Goal: Transaction & Acquisition: Download file/media

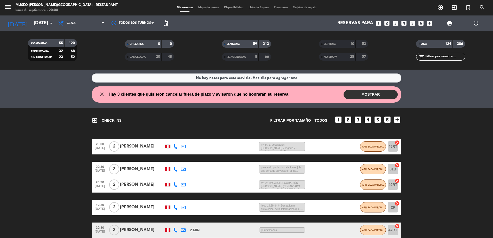
click at [346, 57] on div "25" at bounding box center [349, 57] width 10 height 6
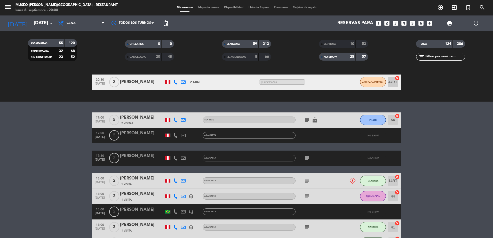
scroll to position [183, 0]
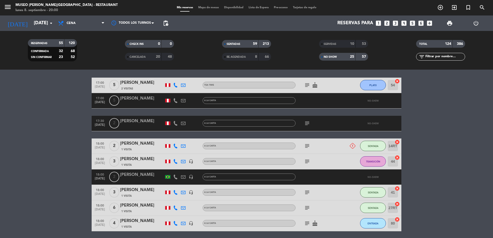
click at [440, 57] on input "text" at bounding box center [445, 57] width 40 height 6
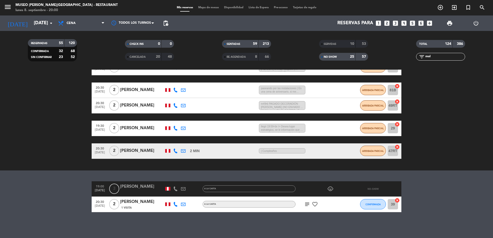
scroll to position [79, 0]
type input "mol"
click at [144, 189] on div "[PERSON_NAME]" at bounding box center [142, 187] width 44 height 7
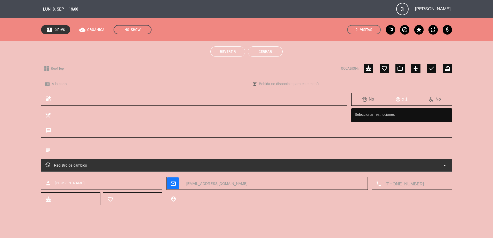
click at [235, 54] on button "Revertir" at bounding box center [227, 51] width 35 height 10
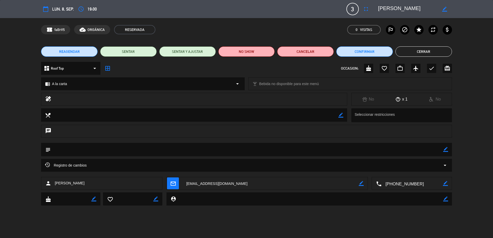
click at [410, 51] on button "Cerrar" at bounding box center [424, 51] width 57 height 10
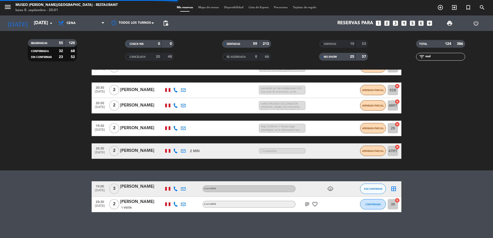
click at [202, 10] on div "Mis reservas Mapa de mesas Disponibilidad Lista de Espera Pre-acceso Tarjetas d…" at bounding box center [246, 7] width 145 height 5
click at [200, 8] on span "Mapa de mesas" at bounding box center [209, 7] width 26 height 3
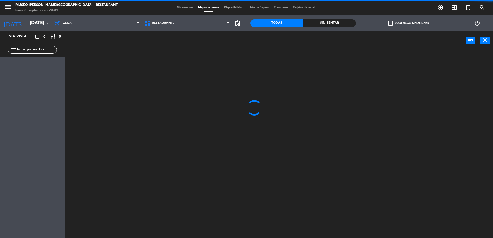
click at [49, 48] on input "text" at bounding box center [37, 50] width 40 height 6
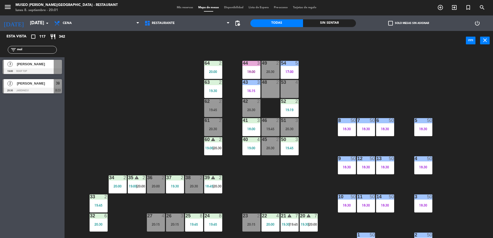
type input "mol"
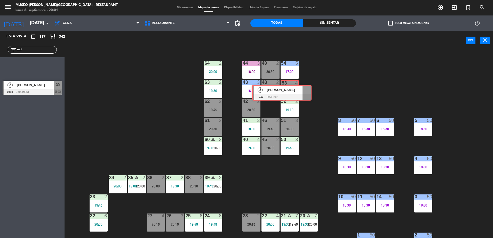
drag, startPoint x: 43, startPoint y: 66, endPoint x: 290, endPoint y: 89, distance: 248.0
click at [290, 89] on div "Esta vista crop_square 117 restaurant 342 filter_list mol 3 [PERSON_NAME] 19:00…" at bounding box center [246, 135] width 493 height 209
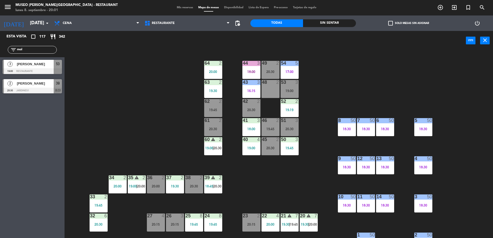
click at [317, 105] on div "44 3 18:00 49 2 20:30 54 5 17:00 64 2 20:00 48 2 53 3 19:00 63 2 19:30 43 3 16:…" at bounding box center [281, 146] width 424 height 188
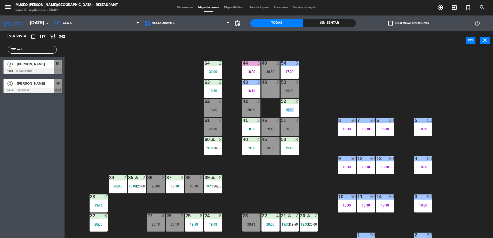
click at [317, 105] on div "44 3 18:00 49 2 20:30 54 5 17:00 64 2 20:00 48 2 53 3 19:00 63 2 19:30 43 3 16:…" at bounding box center [281, 146] width 424 height 188
click at [293, 92] on div "19:00" at bounding box center [290, 91] width 18 height 4
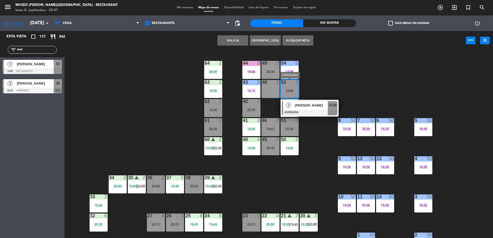
click at [301, 102] on div "[PERSON_NAME]" at bounding box center [311, 105] width 34 height 9
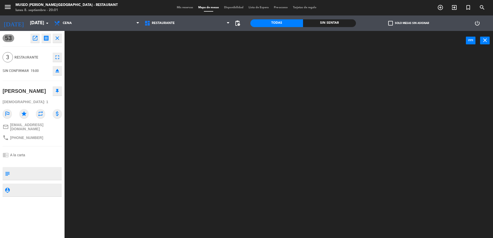
click at [42, 170] on textarea at bounding box center [36, 173] width 49 height 11
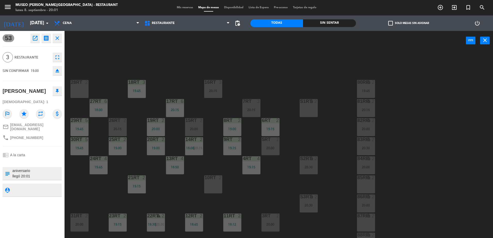
type textarea "aniversario llegó 20:01"
click at [42, 155] on div "chrome_reader_mode A la carta" at bounding box center [32, 155] width 59 height 10
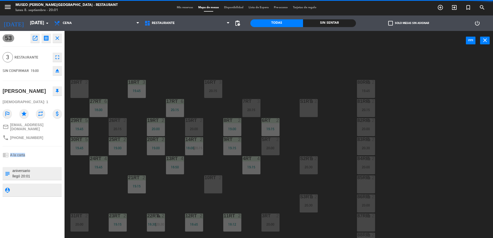
click at [42, 155] on div "chrome_reader_mode A la carta" at bounding box center [32, 155] width 59 height 10
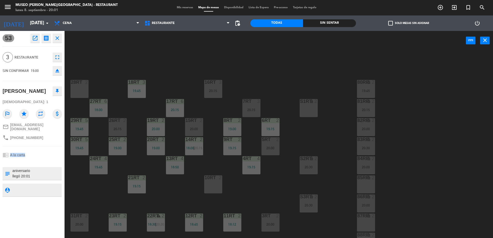
click at [42, 155] on div "chrome_reader_mode A la carta" at bounding box center [32, 155] width 59 height 10
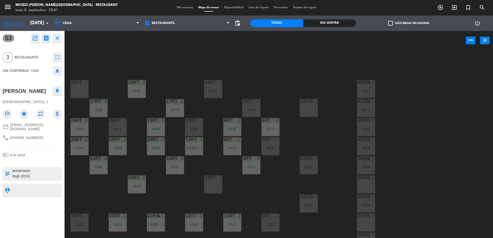
click at [242, 89] on div "18RT 3 19:45 16RT 3 20:15 28RT 2 80RR lock 2 19:45 27RT 6 18:00 7RT 3 20:15 S1R…" at bounding box center [281, 146] width 424 height 188
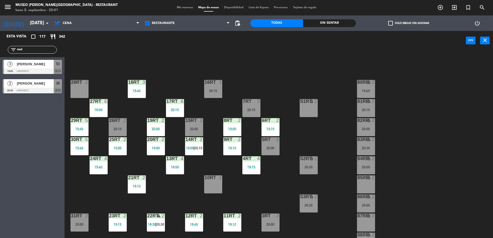
click at [38, 69] on div at bounding box center [32, 71] width 59 height 6
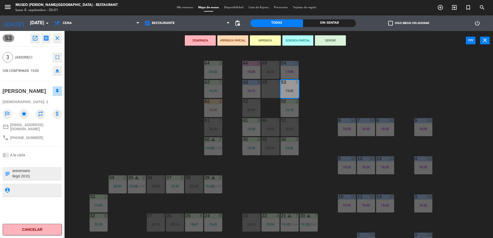
click at [235, 41] on button "ARRIBADA PARCIAL" at bounding box center [232, 40] width 31 height 10
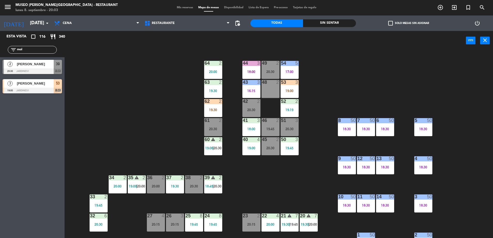
click at [34, 50] on input "mol" at bounding box center [37, 50] width 40 height 6
type input "silv"
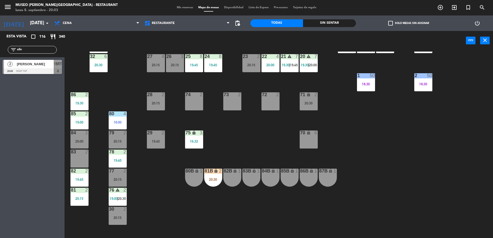
scroll to position [161, 0]
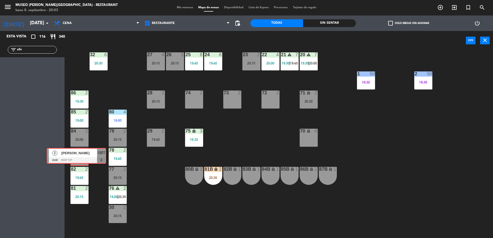
drag, startPoint x: 39, startPoint y: 66, endPoint x: 82, endPoint y: 155, distance: 98.9
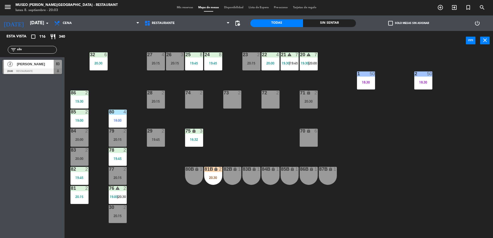
click at [162, 200] on div "44 3 18:00 49 2 20:30 54 5 17:00 64 2 20:00 48 2 53 3 19:00 63 2 19:30 43 3 16:…" at bounding box center [281, 146] width 424 height 188
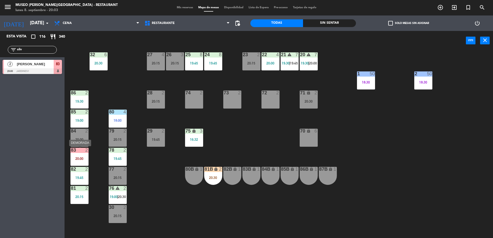
click at [83, 152] on div at bounding box center [79, 150] width 9 height 5
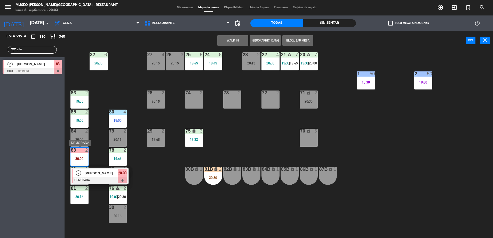
click at [96, 172] on span "[PERSON_NAME]" at bounding box center [101, 173] width 33 height 5
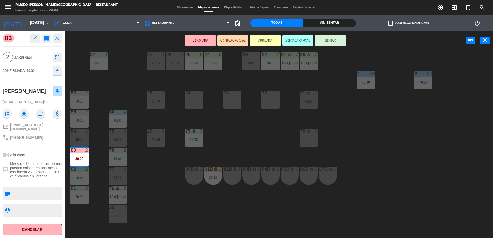
click at [40, 193] on textarea at bounding box center [36, 194] width 49 height 11
type textarea "a"
click at [42, 143] on div "83 open_in_new receipt 8:00 PM [DATE] 2 personas [PERSON_NAME] 83 EXPERIENCE A …" at bounding box center [32, 134] width 65 height 207
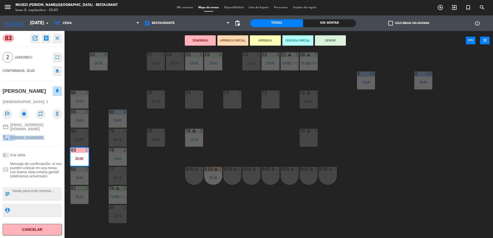
click at [230, 43] on button "ARRIBADA PARCIAL" at bounding box center [232, 40] width 31 height 10
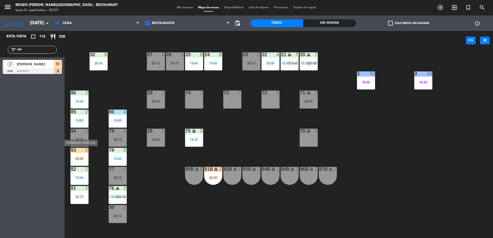
click at [82, 161] on div "83 2 20:00" at bounding box center [80, 157] width 18 height 18
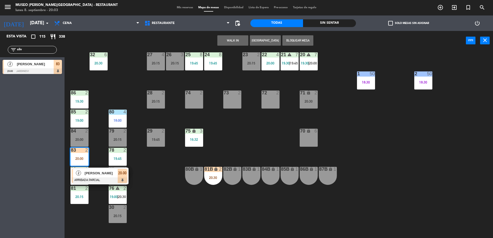
click at [92, 173] on span "[PERSON_NAME]" at bounding box center [101, 173] width 33 height 5
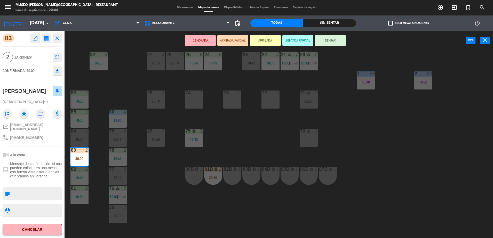
scroll to position [0, 0]
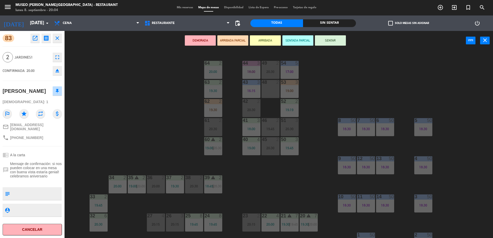
click at [285, 159] on div "44 3 18:00 49 2 20:30 54 5 17:00 64 2 20:00 48 2 53 3 19:00 63 2 19:30 43 3 16:…" at bounding box center [281, 146] width 424 height 188
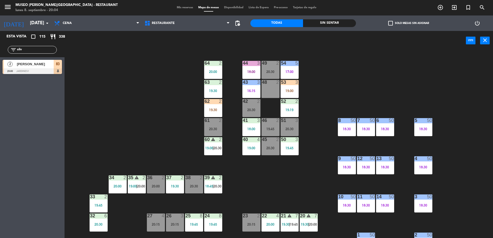
click at [273, 128] on div "19:45" at bounding box center [271, 129] width 18 height 4
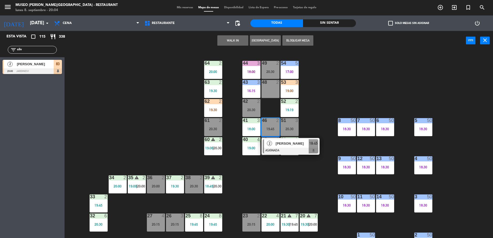
click at [279, 144] on span "[PERSON_NAME]" at bounding box center [292, 143] width 33 height 5
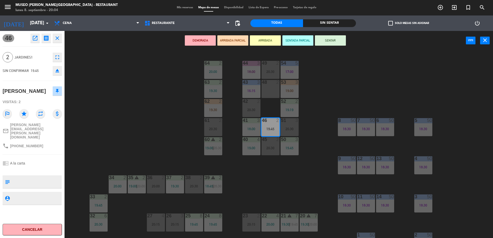
click at [236, 43] on button "ARRIBADA PARCIAL" at bounding box center [232, 40] width 31 height 10
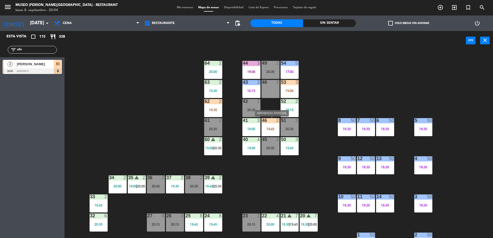
click at [273, 128] on div "19:45" at bounding box center [271, 129] width 18 height 4
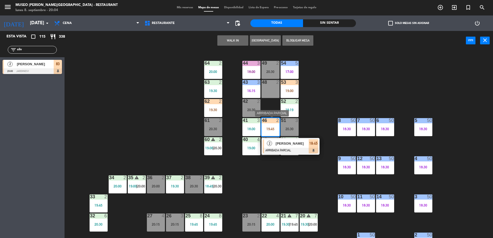
click at [288, 154] on div "2 [PERSON_NAME] ARRIBADA PARCIAL 19:45" at bounding box center [291, 146] width 58 height 17
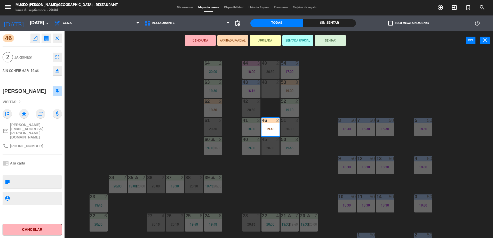
click at [175, 136] on div "44 3 18:00 49 2 20:30 54 5 17:00 64 2 20:00 48 2 53 3 19:00 63 2 19:30 43 3 16:…" at bounding box center [281, 146] width 424 height 188
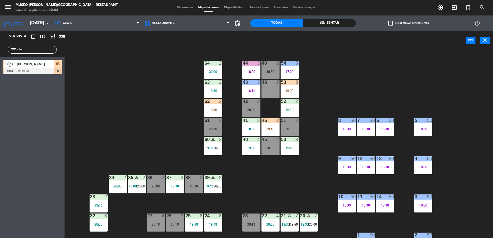
click at [27, 51] on input "silv" at bounding box center [37, 50] width 40 height 6
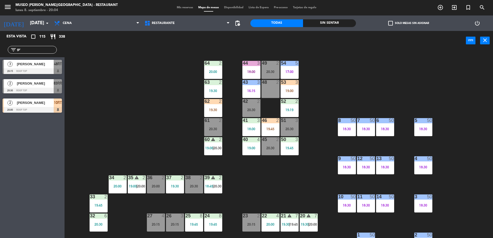
type input "g"
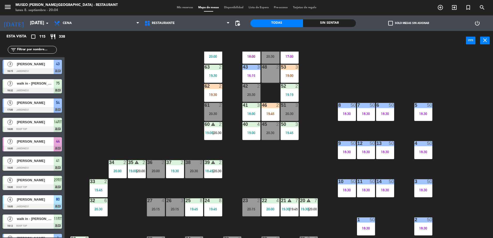
scroll to position [15, 0]
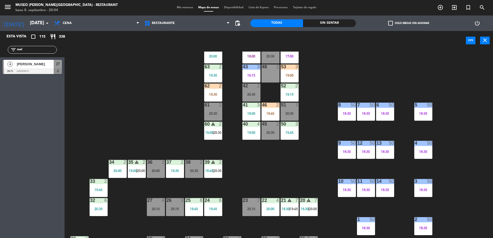
type input "mel"
click at [55, 71] on div at bounding box center [32, 71] width 59 height 6
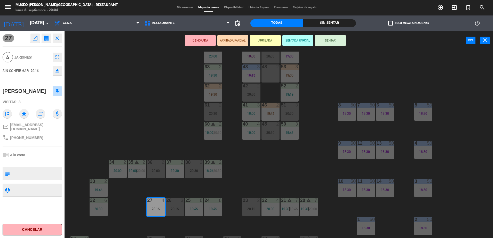
click at [23, 167] on div at bounding box center [36, 173] width 49 height 13
click at [27, 169] on textarea at bounding box center [36, 173] width 49 height 11
type textarea "1 de 4 llegó 20:05 cumpleaños"
click at [37, 160] on div at bounding box center [32, 162] width 59 height 4
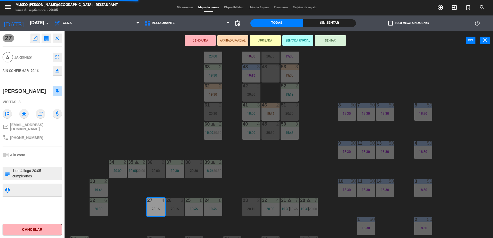
click at [37, 160] on div at bounding box center [32, 162] width 59 height 4
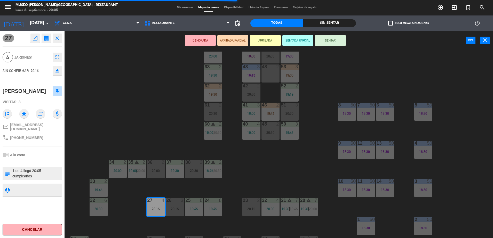
click at [37, 160] on div at bounding box center [32, 162] width 59 height 4
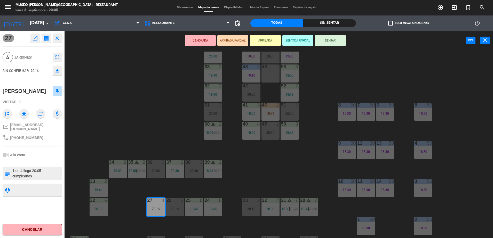
click at [232, 43] on button "ARRIBADA PARCIAL" at bounding box center [232, 40] width 31 height 10
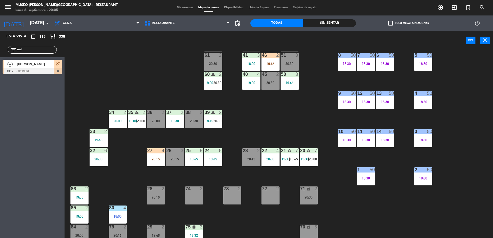
scroll to position [69, 0]
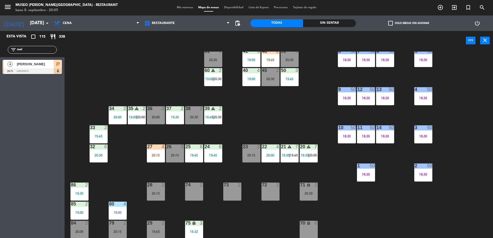
click at [160, 153] on div "27 4 20:15" at bounding box center [156, 154] width 18 height 18
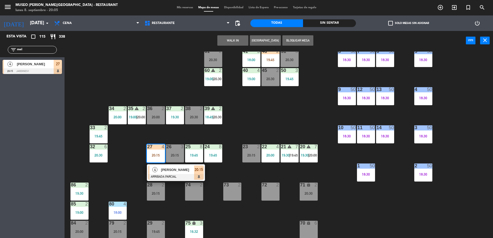
click at [177, 172] on span "[PERSON_NAME]" at bounding box center [177, 169] width 33 height 5
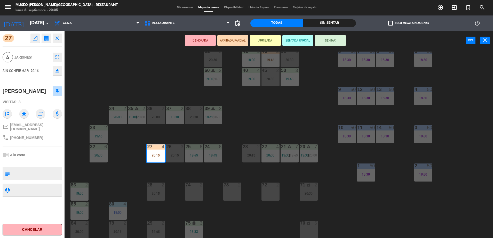
click at [297, 112] on div "44 3 18:00 49 2 20:30 54 5 17:00 64 2 20:00 48 2 53 3 19:00 63 2 19:30 43 3 16:…" at bounding box center [281, 146] width 424 height 188
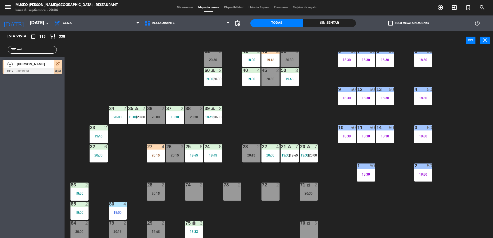
scroll to position [0, 0]
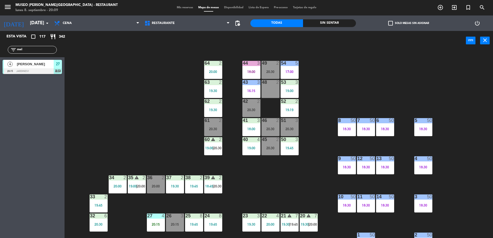
click at [40, 52] on input "mel" at bounding box center [37, 50] width 40 height 6
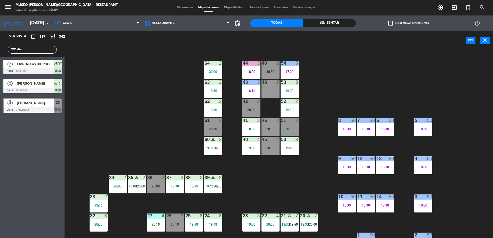
type input "dia"
click at [58, 104] on span "39" at bounding box center [58, 103] width 4 height 6
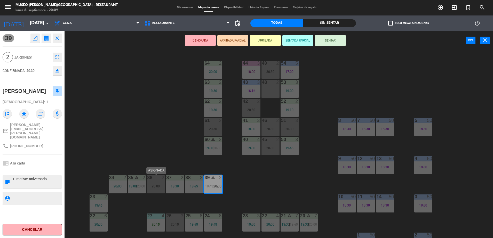
click at [156, 185] on div "20:00" at bounding box center [156, 187] width 18 height 4
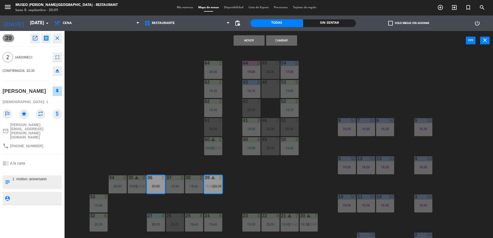
click at [280, 37] on button "Cambiar" at bounding box center [281, 40] width 31 height 10
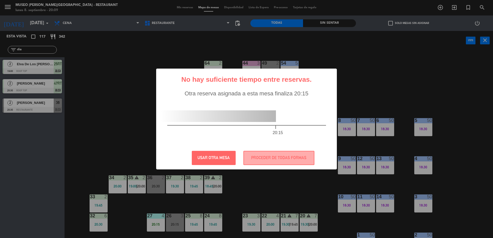
click at [152, 186] on div "? ! i No hay suficiente tiempo entre reservas. × Otra reserva asignada a esta m…" at bounding box center [246, 119] width 493 height 238
click at [256, 153] on button "PROCEDER DE TODAS FORMAS" at bounding box center [279, 158] width 71 height 14
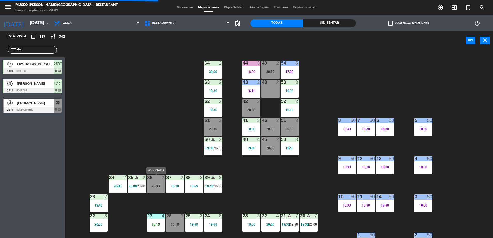
click at [152, 186] on div "20:30" at bounding box center [156, 187] width 18 height 4
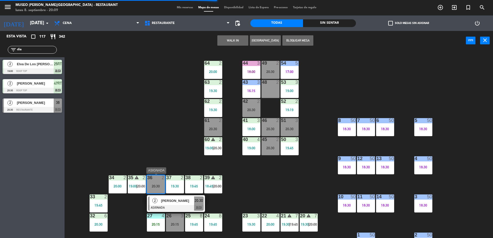
click at [172, 197] on div "[PERSON_NAME]" at bounding box center [178, 201] width 34 height 9
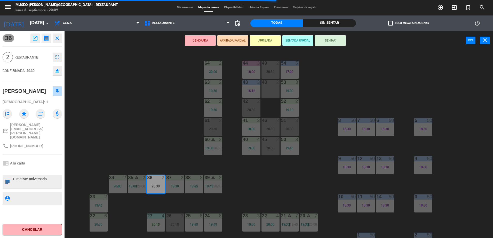
click at [233, 39] on button "ARRIBADA PARCIAL" at bounding box center [232, 40] width 31 height 10
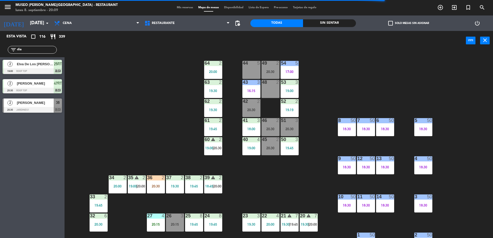
click at [36, 49] on input "dia" at bounding box center [37, 50] width 40 height 6
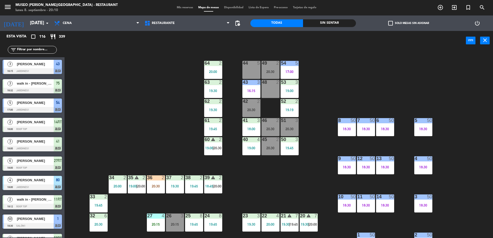
scroll to position [183, 0]
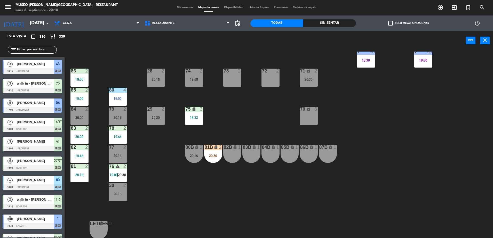
click at [217, 149] on icon "lock" at bounding box center [216, 147] width 4 height 4
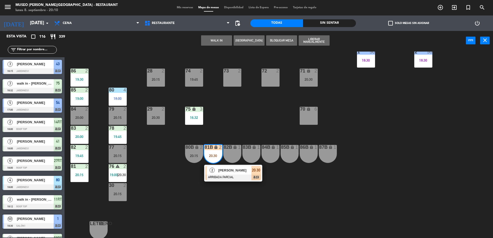
click at [271, 144] on div "44 5 49 2 20:30 54 5 17:00 64 2 20:00 48 2 53 3 19:00 63 2 19:30 43 3 16:15 62 …" at bounding box center [281, 146] width 424 height 188
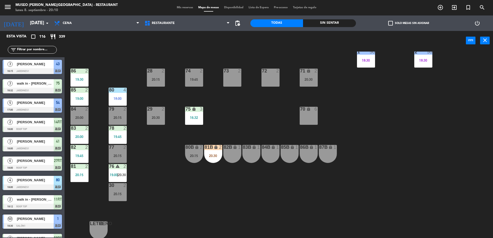
scroll to position [0, 0]
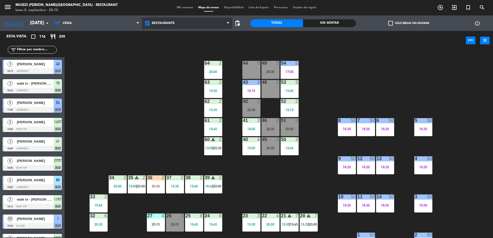
click at [175, 28] on span "Restaurante" at bounding box center [187, 23] width 90 height 11
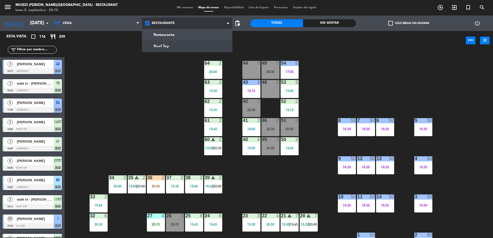
click at [178, 43] on ng-component "menu [GEOGRAPHIC_DATA][PERSON_NAME] - Restaurant [DATE] 8. septiembre - 20:10 M…" at bounding box center [246, 120] width 493 height 240
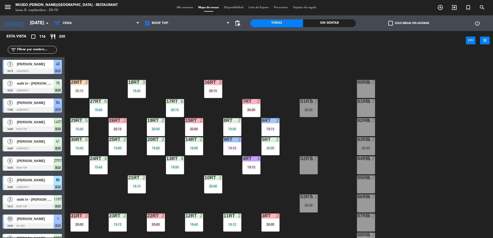
scroll to position [202, 0]
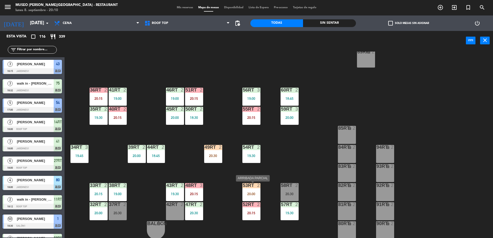
click at [243, 188] on div "53RT" at bounding box center [243, 185] width 0 height 5
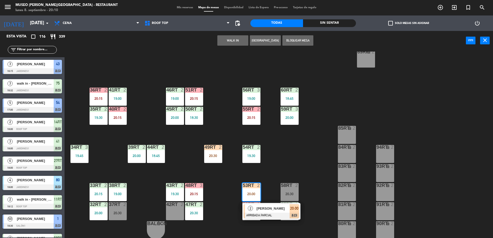
click at [296, 133] on div "18RT 3 19:45 16RT 3 20:15 28RT 2 20:15 80RR lock 2 27RT 6 18:00 7RT 2 20:00 S1R…" at bounding box center [281, 146] width 424 height 188
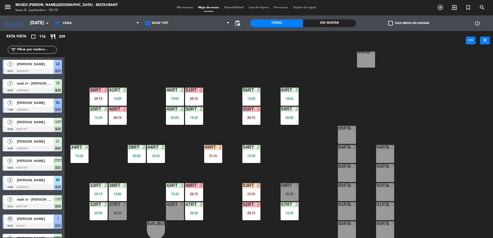
click at [24, 48] on input "text" at bounding box center [37, 50] width 40 height 6
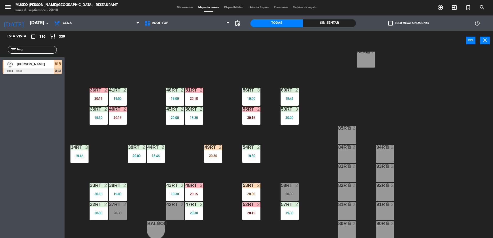
type input "hug"
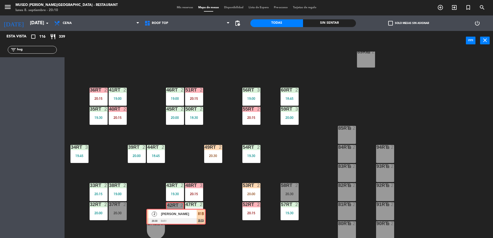
drag, startPoint x: 32, startPoint y: 67, endPoint x: 178, endPoint y: 214, distance: 207.8
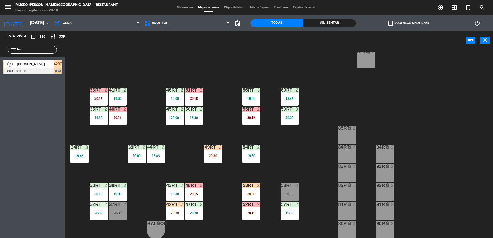
click at [47, 50] on input "hug" at bounding box center [37, 50] width 40 height 6
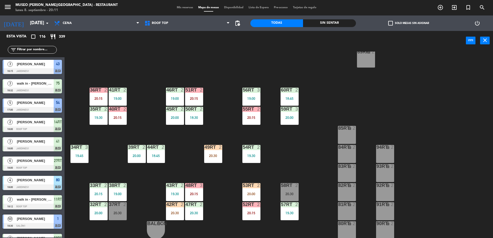
click at [18, 48] on input "text" at bounding box center [37, 50] width 40 height 6
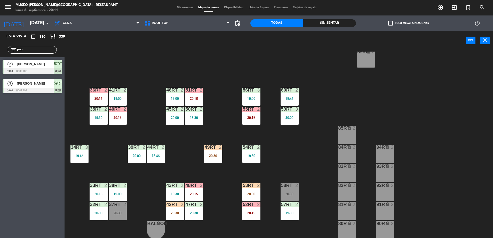
type input "pao"
click at [50, 89] on div at bounding box center [32, 91] width 59 height 6
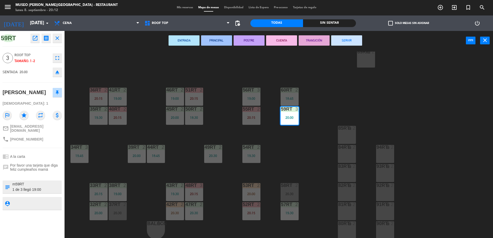
click at [173, 130] on div "18RT 3 19:45 16RT 3 20:15 28RT 2 20:15 80RR lock 2 27RT 6 18:00 7RT 2 20:00 S1R…" at bounding box center [281, 146] width 424 height 188
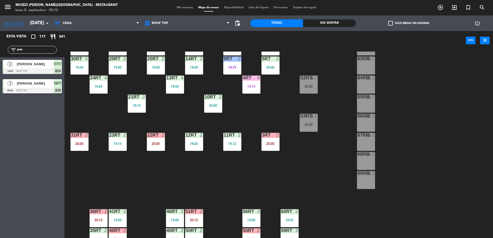
scroll to position [84, 0]
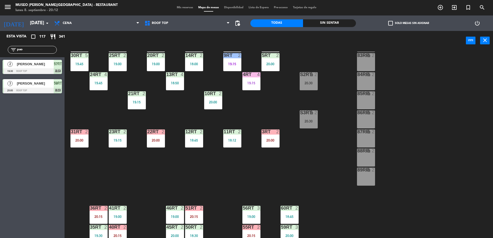
click at [43, 50] on input "pao" at bounding box center [37, 50] width 40 height 6
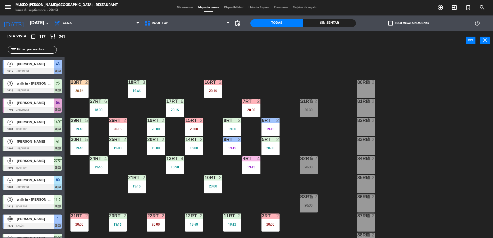
scroll to position [202, 0]
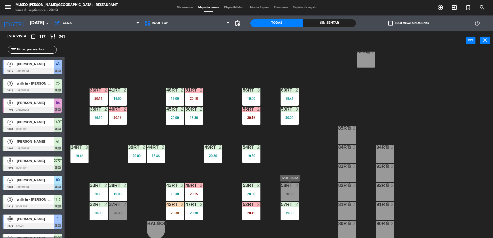
click at [286, 192] on div "20:30" at bounding box center [290, 194] width 18 height 4
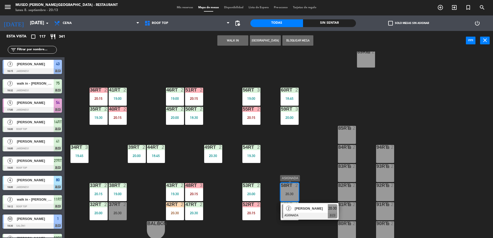
click at [304, 209] on span "[PERSON_NAME]" at bounding box center [311, 208] width 33 height 5
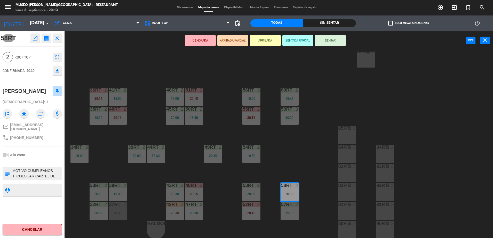
scroll to position [22, 0]
click at [287, 161] on div "18RT 3 19:45 16RT 3 20:15 28RT 2 20:15 80RR lock 2 27RT 6 18:00 7RT 2 20:00 S1R…" at bounding box center [281, 146] width 424 height 188
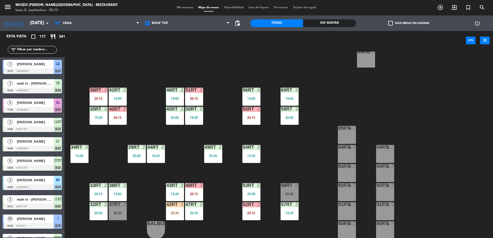
scroll to position [582, 0]
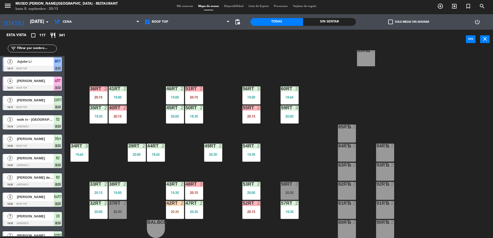
click at [295, 189] on div "58RT 2 20:30" at bounding box center [290, 191] width 18 height 18
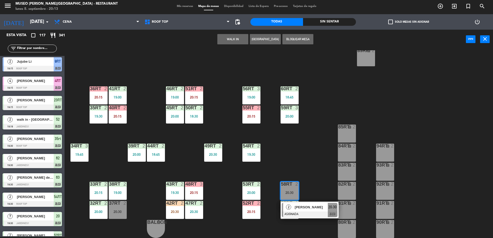
click at [304, 203] on div "2 [PERSON_NAME] ASIGNADA 20:30 chat" at bounding box center [310, 210] width 58 height 17
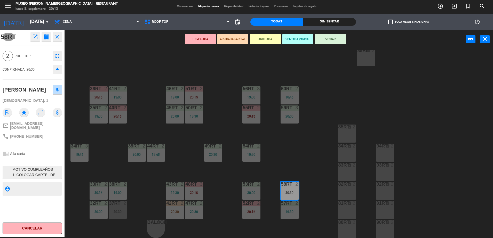
click at [233, 40] on button "ARRIBADA PARCIAL" at bounding box center [232, 39] width 31 height 10
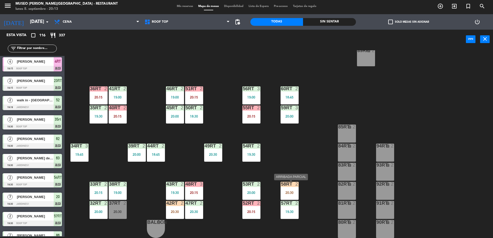
click at [293, 199] on div "58RT 2 20:30" at bounding box center [290, 191] width 18 height 18
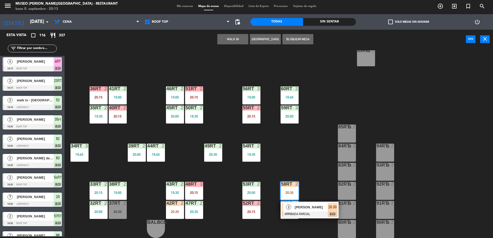
click at [305, 209] on span "[PERSON_NAME]" at bounding box center [311, 207] width 33 height 5
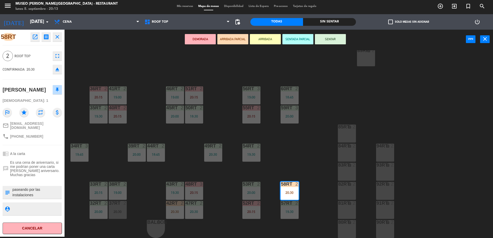
click at [294, 168] on div "18RT 3 19:45 16RT 3 20:15 28RT 2 20:15 80RR lock 2 27RT 6 18:00 7RT 2 20:00 S1R…" at bounding box center [281, 144] width 424 height 188
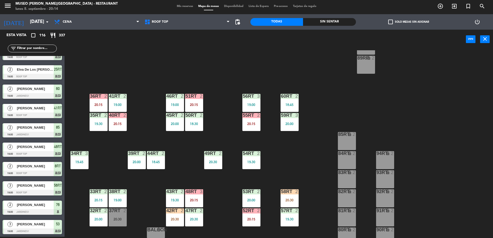
scroll to position [195, 0]
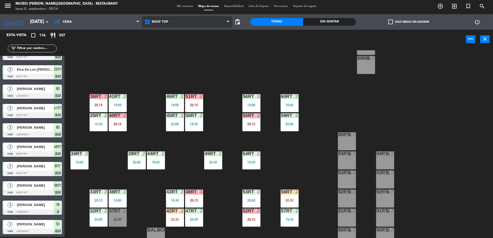
click at [176, 20] on span "Roof Top" at bounding box center [187, 21] width 90 height 11
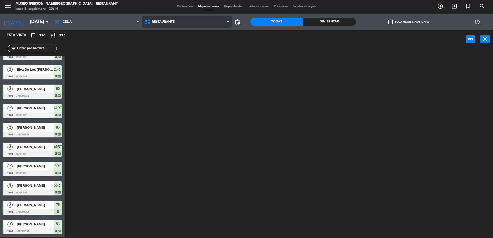
click at [186, 37] on ng-component "menu [GEOGRAPHIC_DATA][PERSON_NAME] - Restaurant [DATE] 8. septiembre - 20:14 M…" at bounding box center [246, 119] width 493 height 240
click at [23, 49] on input "text" at bounding box center [37, 49] width 40 height 6
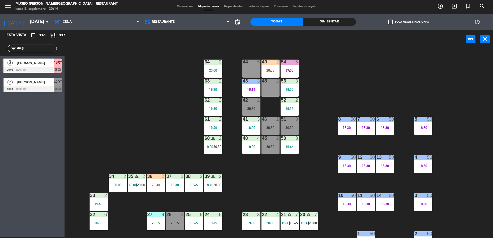
type input "dieg"
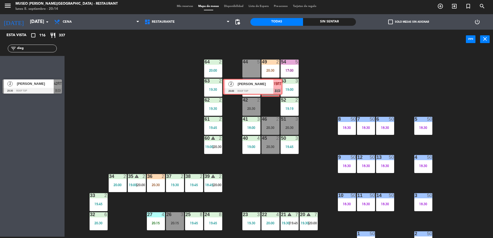
drag, startPoint x: 56, startPoint y: 69, endPoint x: 276, endPoint y: 89, distance: 220.9
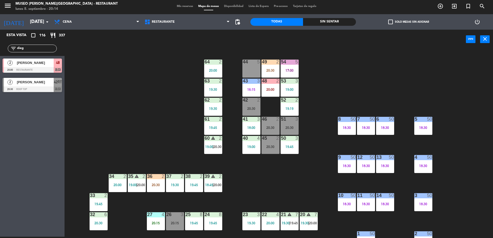
click at [314, 104] on div "44 5 49 2 20:30 54 5 17:00 64 2 20:00 48 2 20:00 53 3 19:00 63 2 19:30 43 3 16:…" at bounding box center [281, 144] width 424 height 188
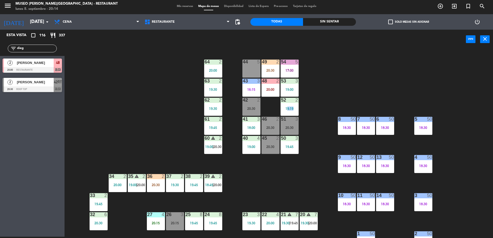
click at [314, 104] on div "44 5 49 2 20:30 54 5 17:00 64 2 20:00 48 2 20:00 53 3 19:00 63 2 19:30 43 3 16:…" at bounding box center [281, 144] width 424 height 188
click at [195, 107] on div "44 5 49 2 20:30 54 5 17:00 64 2 20:00 48 2 20:00 53 3 19:00 63 2 19:30 43 3 16:…" at bounding box center [281, 144] width 424 height 188
click at [275, 81] on div at bounding box center [270, 81] width 9 height 5
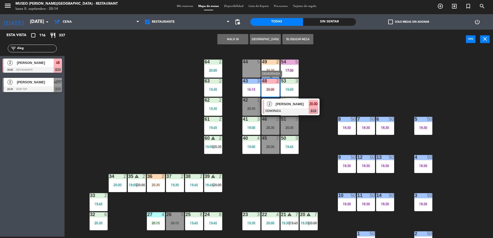
click at [285, 104] on span "[PERSON_NAME]" at bounding box center [292, 103] width 33 height 5
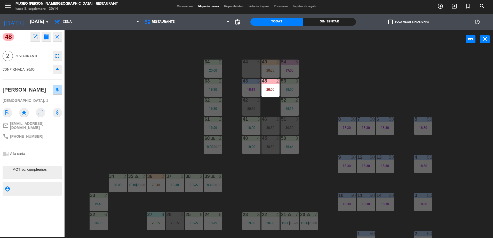
click at [147, 65] on div "44 5 49 2 20:30 54 5 17:00 64 2 20:00 48 2 20:00 53 3 19:00 63 2 19:30 43 3 16:…" at bounding box center [281, 144] width 424 height 188
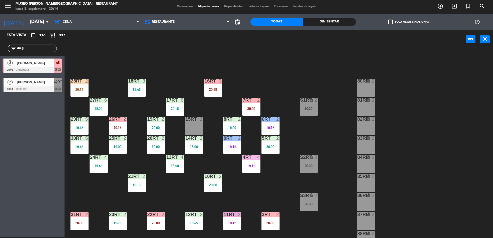
click at [195, 67] on div "18RT 3 19:45 16RT 3 20:15 28RT 2 20:15 80RR lock 2 27RT 6 18:00 7RT 2 20:00 S1R…" at bounding box center [281, 144] width 424 height 188
click at [47, 69] on div at bounding box center [32, 70] width 59 height 6
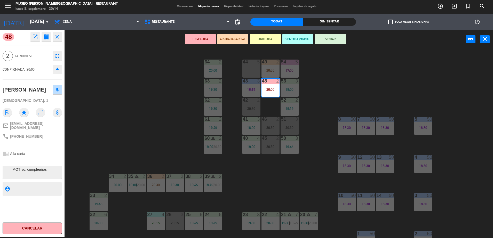
click at [233, 39] on button "ARRIBADA PARCIAL" at bounding box center [232, 39] width 31 height 10
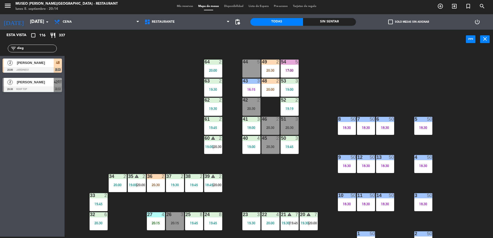
click at [42, 49] on input "dieg" at bounding box center [37, 49] width 40 height 6
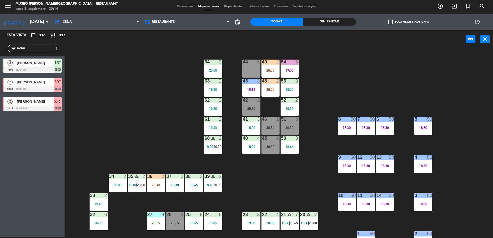
type input "manu"
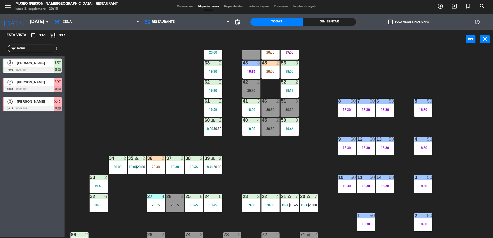
scroll to position [19, 0]
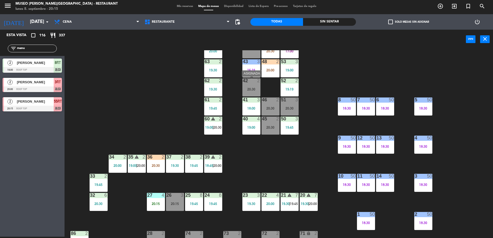
click at [253, 88] on div "20:30" at bounding box center [251, 90] width 18 height 4
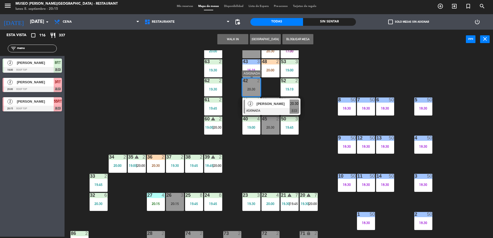
click at [264, 109] on div at bounding box center [272, 111] width 56 height 6
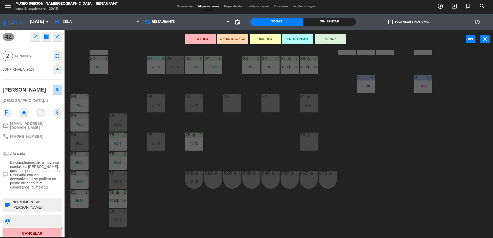
scroll to position [157, 0]
click at [233, 106] on div "73 2" at bounding box center [232, 103] width 18 height 18
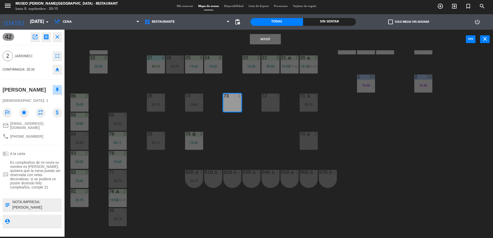
click at [267, 37] on button "Mover" at bounding box center [265, 39] width 31 height 10
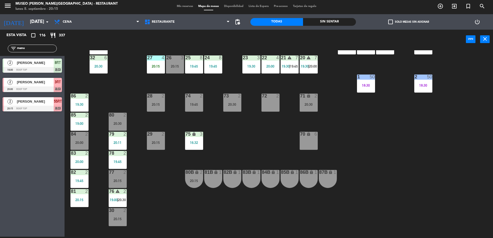
scroll to position [0, 0]
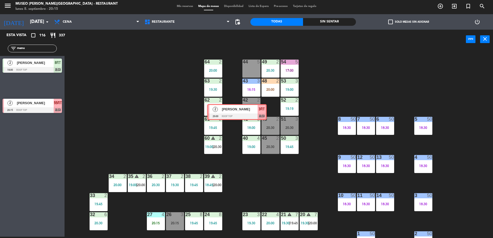
drag, startPoint x: 36, startPoint y: 83, endPoint x: 242, endPoint y: 108, distance: 207.6
click at [242, 108] on div "Esta vista crop_square 116 restaurant 337 filter_list manu 2 [PERSON_NAME] 19:0…" at bounding box center [246, 134] width 493 height 209
drag, startPoint x: 52, startPoint y: 82, endPoint x: 256, endPoint y: 103, distance: 205.4
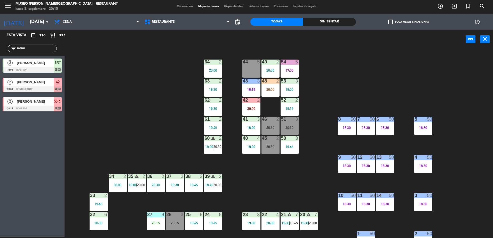
click at [188, 108] on div "44 5 49 2 20:30 54 5 17:00 64 2 20:00 48 2 20:00 53 3 19:00 63 2 19:30 43 3 16:…" at bounding box center [281, 144] width 424 height 188
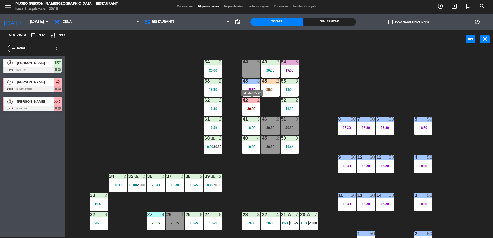
click at [255, 109] on div "20:00" at bounding box center [251, 109] width 18 height 4
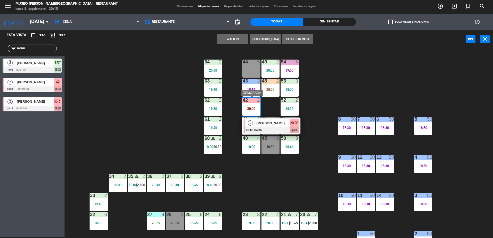
click at [268, 127] on div "[PERSON_NAME]" at bounding box center [273, 123] width 34 height 9
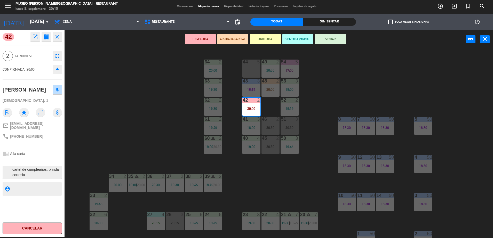
click at [238, 40] on button "ARRIBADA PARCIAL" at bounding box center [232, 39] width 31 height 10
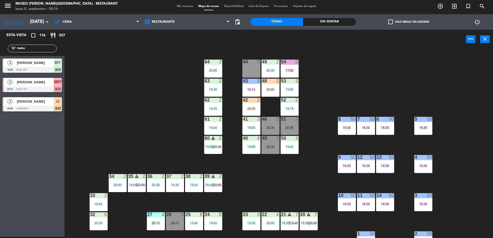
click at [48, 50] on input "manu" at bounding box center [37, 49] width 40 height 6
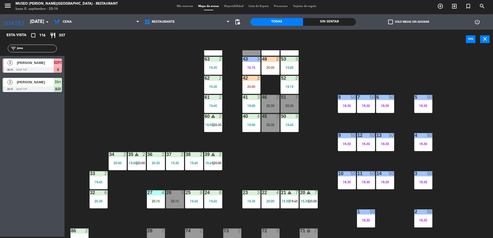
scroll to position [26, 0]
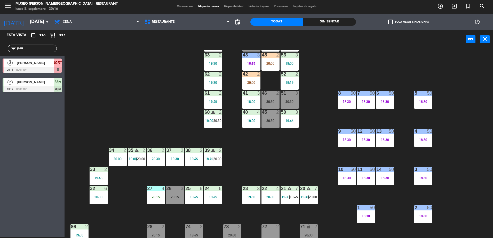
click at [35, 47] on input "josu" at bounding box center [37, 49] width 40 height 6
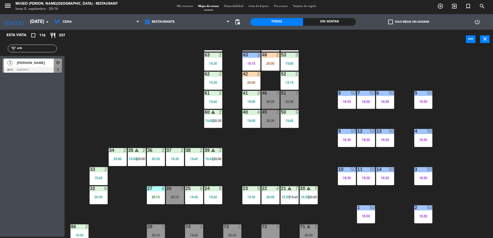
type input "orb"
click at [44, 64] on span "[PERSON_NAME]" at bounding box center [35, 62] width 37 height 5
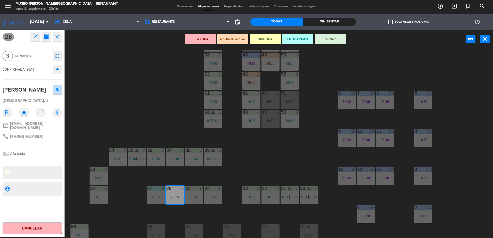
click at [47, 167] on textarea at bounding box center [36, 172] width 49 height 11
type textarea "cumpleaños"
click at [49, 159] on div at bounding box center [32, 161] width 59 height 4
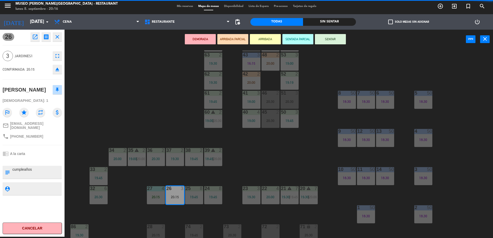
click at [49, 159] on div at bounding box center [32, 161] width 59 height 4
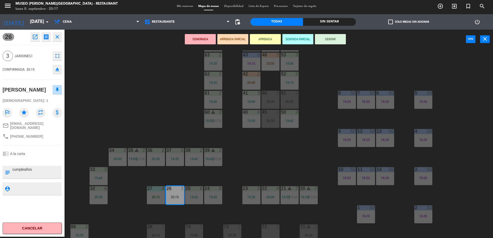
click at [49, 152] on div "chrome_reader_mode A la carta" at bounding box center [32, 154] width 59 height 10
click at [240, 44] on button "ARRIBADA PARCIAL" at bounding box center [232, 39] width 31 height 10
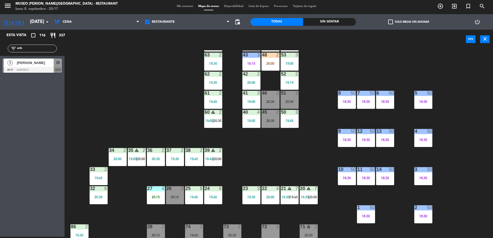
click at [31, 50] on input "orb" at bounding box center [37, 49] width 40 height 6
type input "quir"
click at [45, 68] on div at bounding box center [32, 70] width 59 height 6
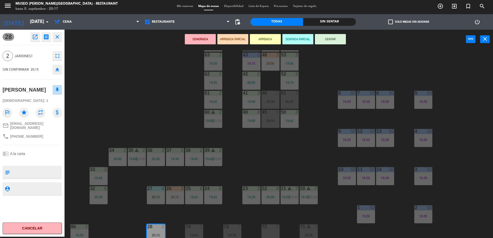
click at [52, 167] on textarea at bounding box center [36, 172] width 49 height 11
type textarea "aniversario"
click at [50, 153] on div "chrome_reader_mode A la carta" at bounding box center [32, 154] width 59 height 10
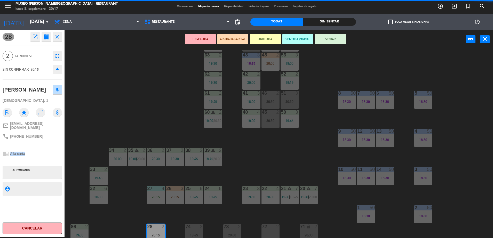
click at [50, 153] on div "chrome_reader_mode A la carta" at bounding box center [32, 154] width 59 height 10
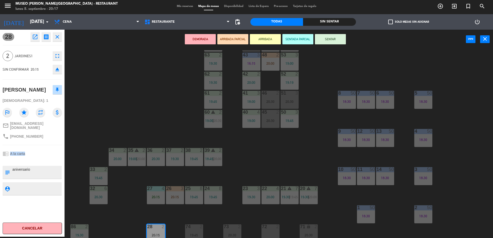
click at [50, 153] on div "chrome_reader_mode A la carta" at bounding box center [32, 154] width 59 height 10
click at [48, 149] on div "chrome_reader_mode A la carta" at bounding box center [32, 154] width 59 height 10
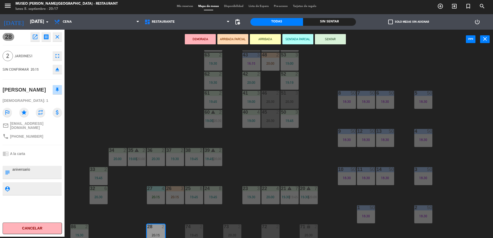
click at [232, 38] on button "ARRIBADA PARCIAL" at bounding box center [232, 39] width 31 height 10
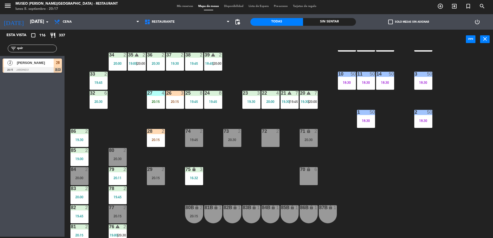
scroll to position [125, 0]
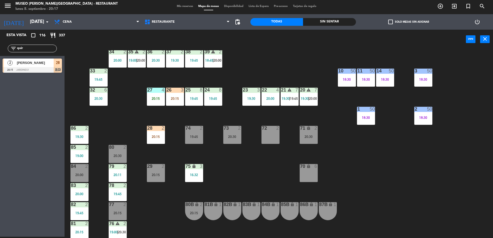
click at [32, 49] on input "quir" at bounding box center [37, 49] width 40 height 6
type input "axe"
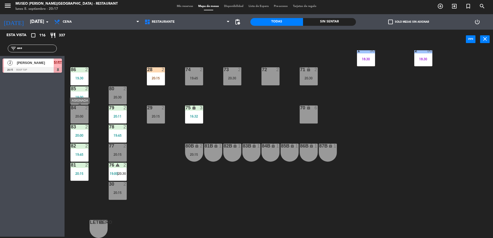
click at [83, 107] on div at bounding box center [79, 108] width 9 height 5
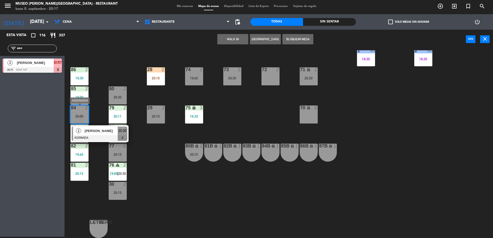
click at [98, 132] on span "[PERSON_NAME]" at bounding box center [101, 130] width 33 height 5
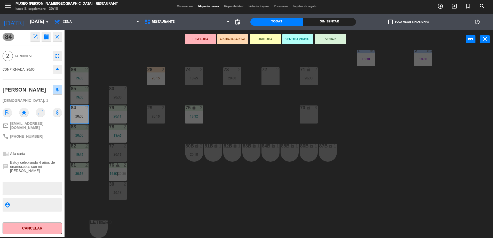
click at [236, 37] on button "ARRIBADA PARCIAL" at bounding box center [232, 39] width 31 height 10
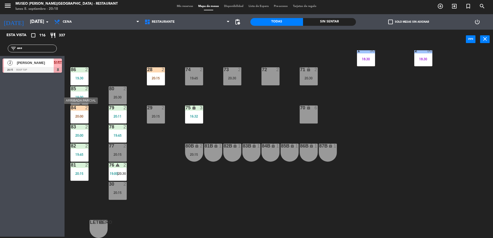
click at [81, 109] on div at bounding box center [79, 108] width 9 height 5
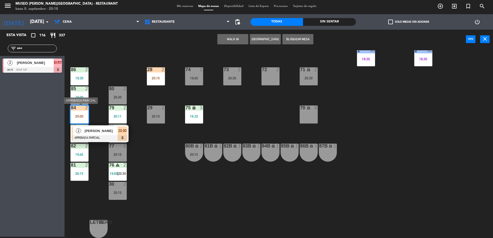
click at [92, 129] on span "[PERSON_NAME]" at bounding box center [101, 130] width 33 height 5
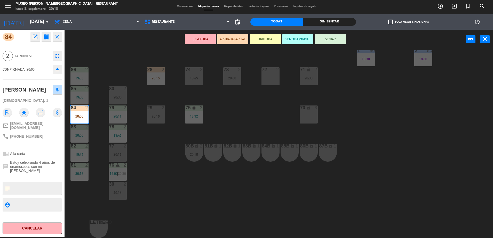
click at [132, 72] on div "44 5 49 2 20:30 54 5 17:00 64 2 20:00 48 2 20:00 53 3 19:00 63 2 19:30 43 3 16:…" at bounding box center [281, 144] width 424 height 188
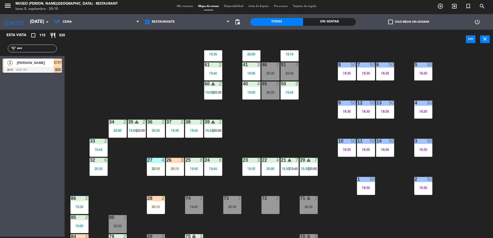
scroll to position [54, 0]
click at [49, 50] on input "axe" at bounding box center [37, 49] width 40 height 6
type input "edi"
click at [30, 70] on div at bounding box center [32, 70] width 59 height 6
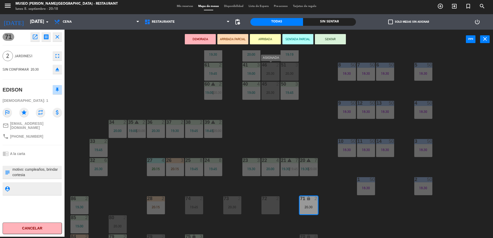
click at [275, 74] on div "20:30" at bounding box center [271, 74] width 18 height 4
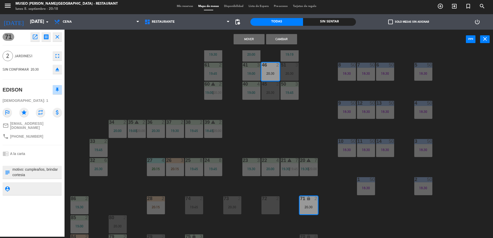
click at [290, 40] on button "Cambiar" at bounding box center [281, 39] width 31 height 10
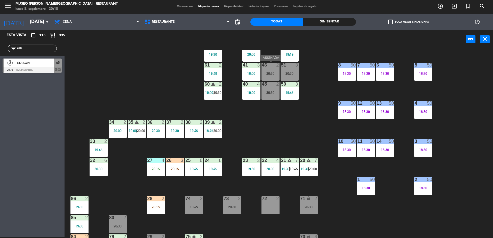
click at [265, 75] on div "20:30" at bounding box center [271, 74] width 18 height 4
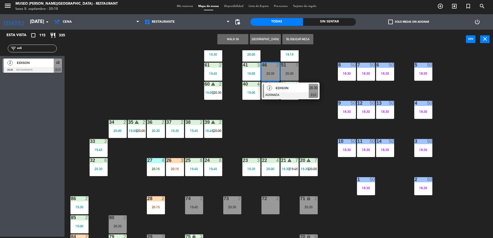
click at [277, 88] on span "EDISON" at bounding box center [292, 87] width 33 height 5
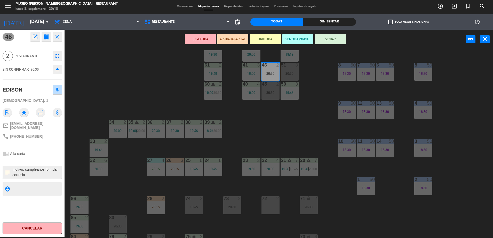
click at [236, 40] on button "ARRIBADA PARCIAL" at bounding box center [232, 39] width 31 height 10
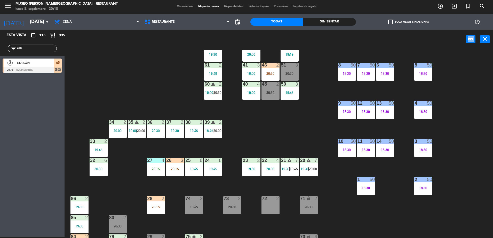
click at [236, 40] on div "power_input close" at bounding box center [266, 40] width 402 height 20
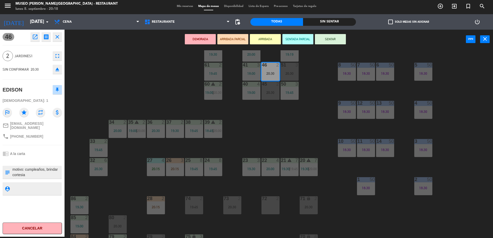
click at [166, 98] on div "44 5 49 2 20:30 54 5 17:00 64 2 20:00 48 2 20:00 53 3 19:00 63 2 19:30 43 3 16:…" at bounding box center [281, 144] width 424 height 188
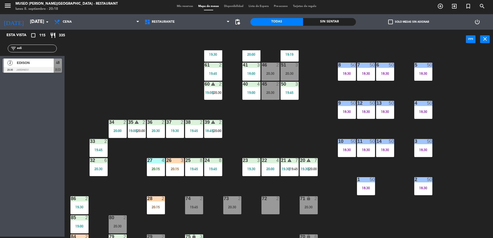
click at [51, 65] on span "EDISON" at bounding box center [35, 62] width 37 height 5
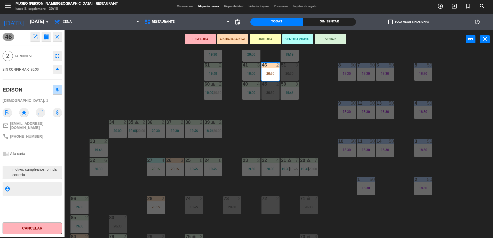
click at [155, 87] on div "44 5 49 2 20:30 54 5 17:00 64 2 20:00 48 2 20:00 53 3 19:00 63 2 19:30 43 3 16:…" at bounding box center [281, 144] width 424 height 188
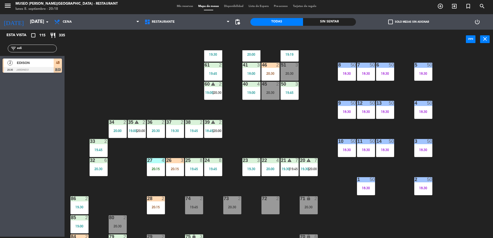
click at [36, 47] on input "edi" at bounding box center [37, 49] width 40 height 6
type input "[PERSON_NAME]"
click at [47, 67] on div at bounding box center [32, 70] width 59 height 6
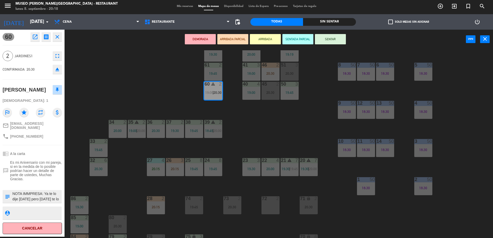
scroll to position [183, 0]
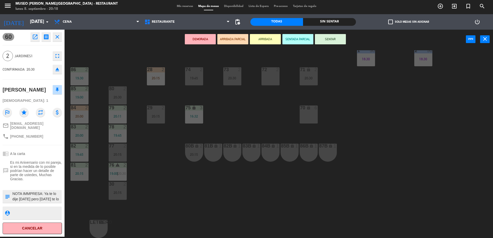
click at [117, 97] on div "20:30" at bounding box center [118, 98] width 18 height 4
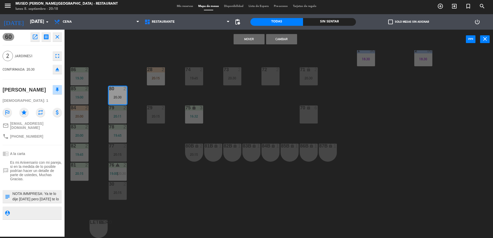
click at [280, 37] on button "Cambiar" at bounding box center [281, 39] width 31 height 10
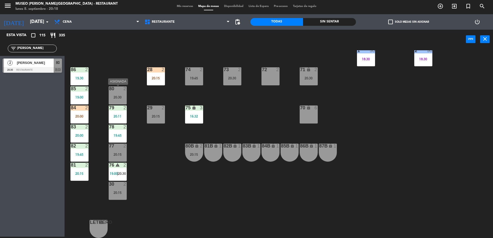
click at [124, 99] on div "80 2 20:30" at bounding box center [118, 96] width 18 height 18
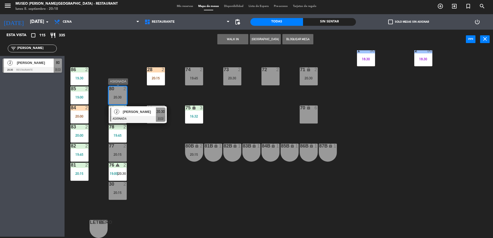
click at [134, 113] on span "[PERSON_NAME]" at bounding box center [139, 111] width 33 height 5
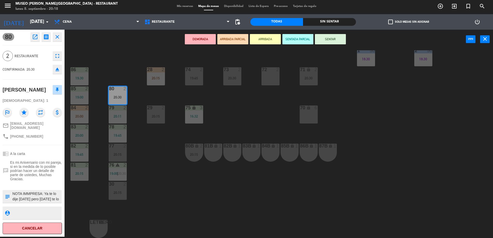
click at [230, 41] on button "ARRIBADA PARCIAL" at bounding box center [232, 39] width 31 height 10
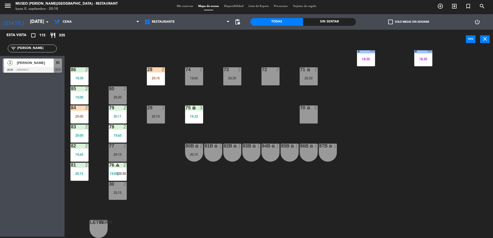
click at [49, 68] on div at bounding box center [32, 70] width 59 height 6
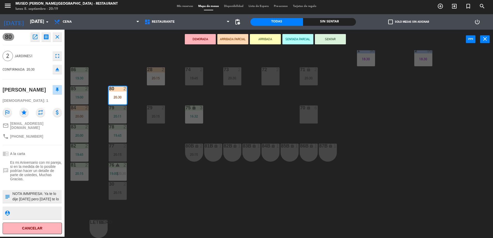
click at [237, 42] on button "ARRIBADA PARCIAL" at bounding box center [232, 39] width 31 height 10
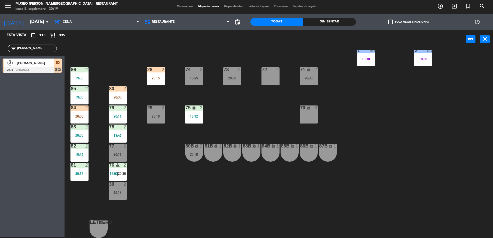
click at [31, 49] on input "[PERSON_NAME]" at bounding box center [37, 49] width 40 height 6
type input "jef"
click at [42, 46] on input "jef" at bounding box center [37, 49] width 40 height 6
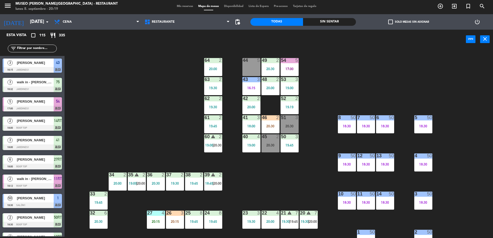
scroll to position [0, 0]
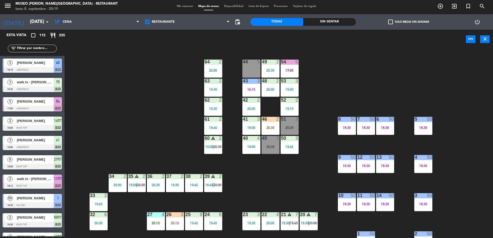
click at [345, 20] on div "Sin sentar" at bounding box center [329, 22] width 53 height 8
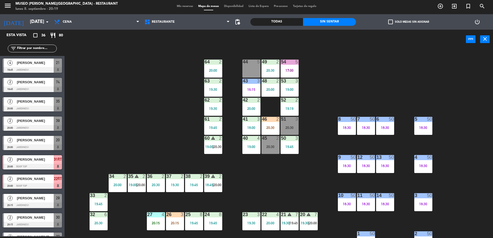
click at [49, 84] on span "[PERSON_NAME]" at bounding box center [35, 82] width 37 height 5
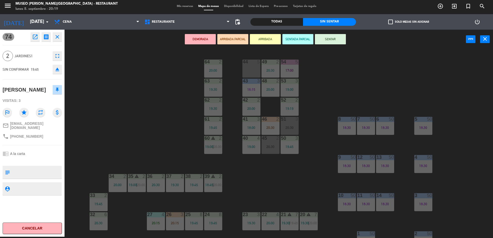
click at [34, 35] on icon "open_in_new" at bounding box center [35, 37] width 6 height 6
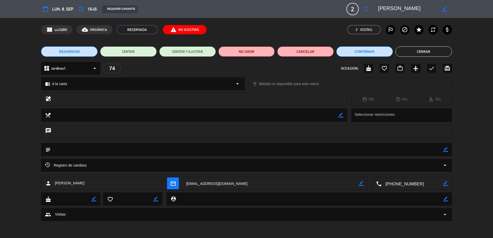
click at [249, 55] on button "NO SHOW" at bounding box center [246, 51] width 57 height 10
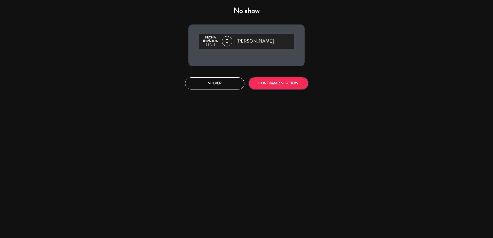
click at [282, 89] on button "CONFIRMAR NO-SHOW" at bounding box center [278, 83] width 59 height 12
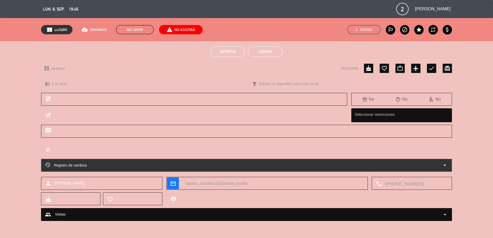
click at [261, 52] on button "Cerrar" at bounding box center [265, 51] width 35 height 10
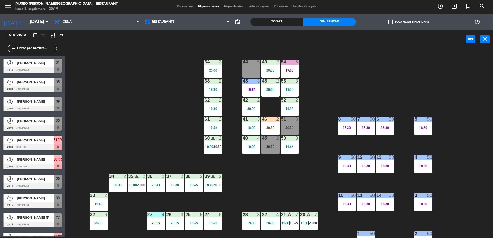
click at [42, 47] on input "text" at bounding box center [37, 49] width 40 height 6
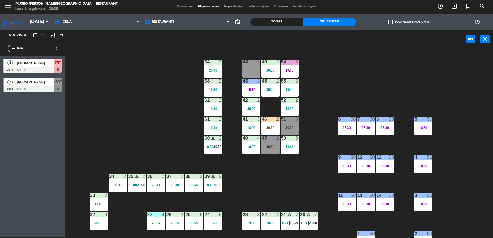
type input "mila"
click at [254, 69] on div "44 5" at bounding box center [251, 69] width 18 height 18
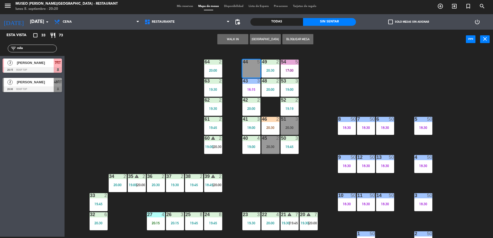
click at [233, 40] on button "WALK IN" at bounding box center [232, 39] width 31 height 10
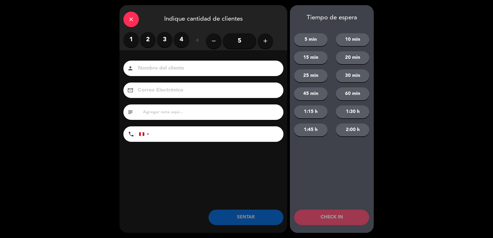
click at [228, 40] on input "5" at bounding box center [240, 40] width 34 height 15
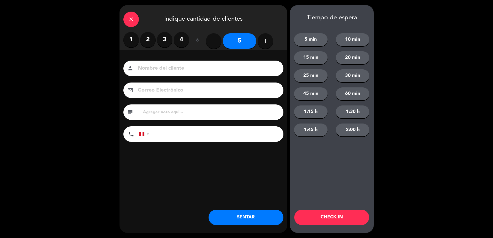
click at [239, 72] on input at bounding box center [206, 68] width 139 height 9
type input "walk in - [PERSON_NAME]"
click at [258, 132] on input "tel" at bounding box center [218, 134] width 129 height 15
click at [264, 41] on icon "add" at bounding box center [265, 41] width 6 height 6
type input "6"
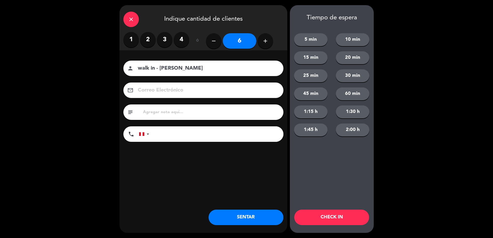
click at [136, 17] on div "close" at bounding box center [130, 19] width 15 height 15
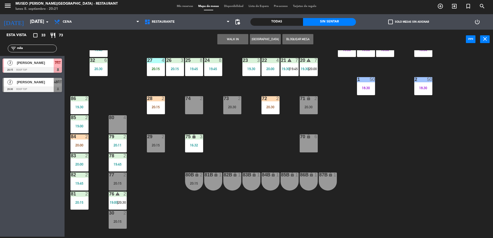
scroll to position [183, 0]
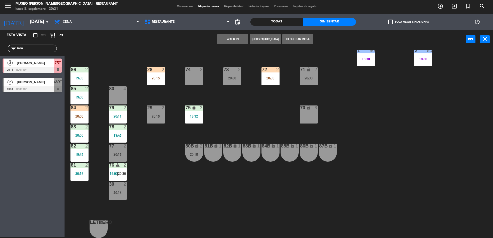
click at [52, 46] on input "mila" at bounding box center [37, 49] width 40 height 6
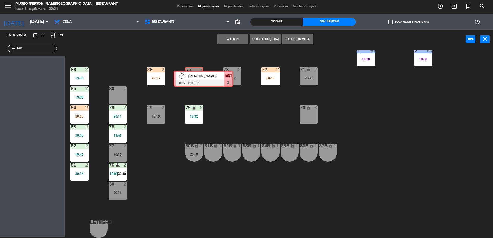
drag, startPoint x: 17, startPoint y: 64, endPoint x: 190, endPoint y: 76, distance: 172.9
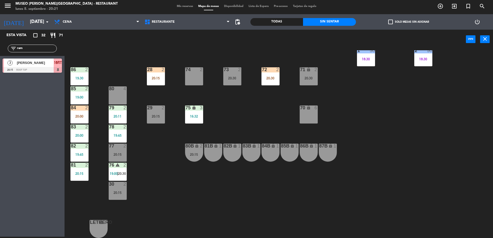
click at [220, 107] on div "44 5 49 2 20:30 54 5 17:00 64 2 20:00 48 2 20:00 53 3 19:00 63 2 19:30 43 3 16:…" at bounding box center [281, 144] width 424 height 188
click at [42, 46] on input "ram" at bounding box center [37, 49] width 40 height 6
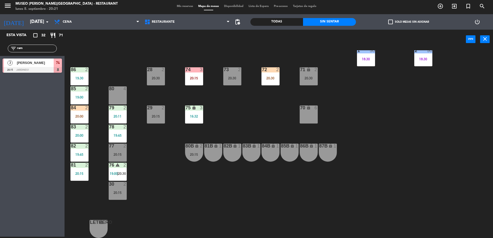
click at [42, 46] on input "ram" at bounding box center [37, 49] width 40 height 6
click at [290, 24] on div "Todas" at bounding box center [276, 22] width 53 height 8
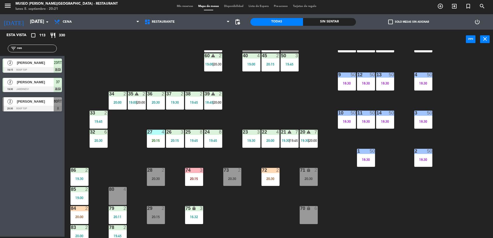
scroll to position [82, 0]
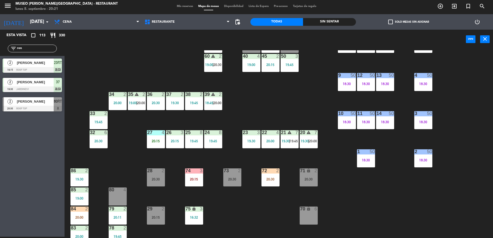
click at [34, 49] on input "ren" at bounding box center [37, 49] width 40 height 6
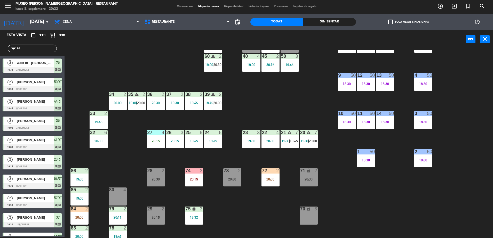
type input "r"
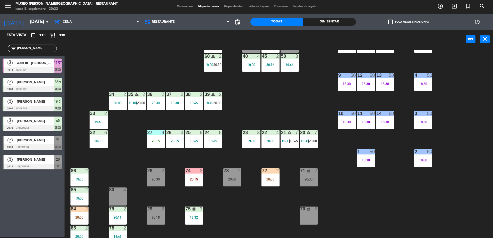
type input "[PERSON_NAME]"
click at [175, 66] on div "44 5 49 2 20:30 54 5 17:00 64 2 20:00 48 2 20:00 53 3 19:00 63 2 19:30 43 3 16:…" at bounding box center [281, 144] width 424 height 188
click at [18, 163] on div "[PERSON_NAME]" at bounding box center [34, 159] width 37 height 9
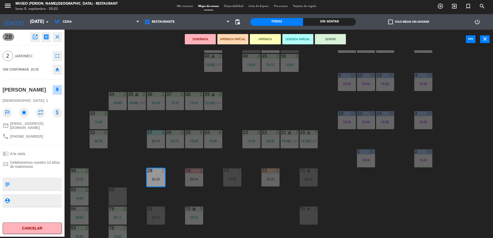
click at [233, 38] on button "ARRIBADA PARCIAL" at bounding box center [232, 39] width 31 height 10
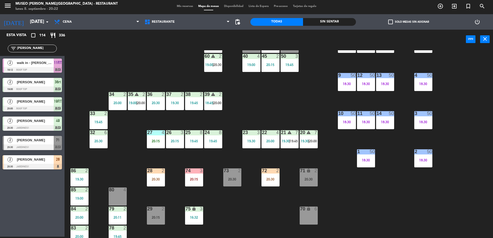
click at [161, 175] on div "28 2 20:30" at bounding box center [156, 178] width 18 height 18
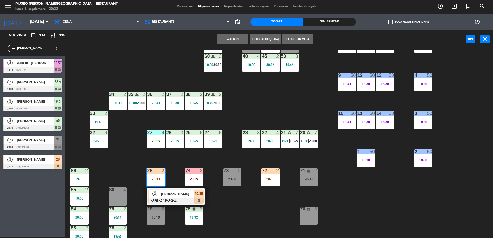
click at [172, 189] on div "2 [PERSON_NAME] ARRIBADA PARCIAL 20:30" at bounding box center [176, 197] width 58 height 17
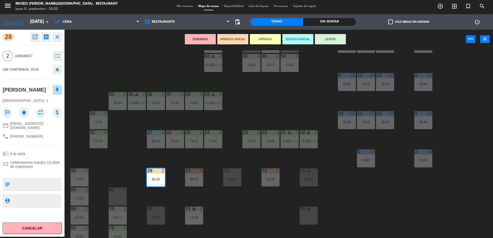
click at [177, 179] on div "44 5 49 2 20:30 54 5 17:00 64 2 20:00 48 2 20:00 53 3 19:00 63 2 19:30 43 3 16:…" at bounding box center [281, 144] width 424 height 188
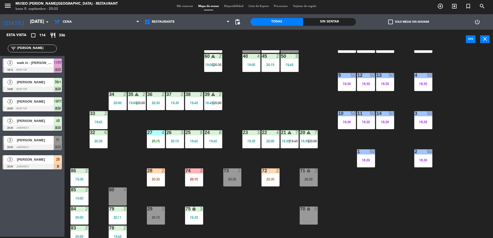
click at [270, 178] on div "20:30" at bounding box center [271, 180] width 18 height 4
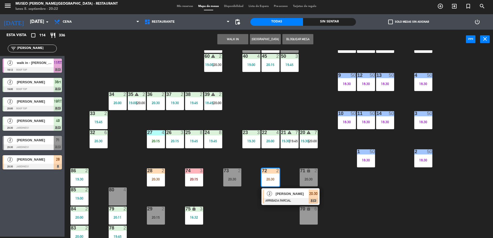
click at [101, 76] on div "44 5 49 2 20:30 54 5 17:00 64 2 20:00 48 2 20:00 53 3 19:00 63 2 19:30 43 3 16:…" at bounding box center [281, 144] width 424 height 188
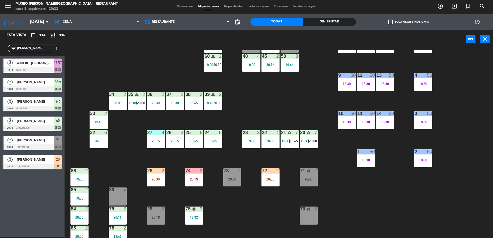
click at [29, 48] on input "[PERSON_NAME]" at bounding box center [37, 49] width 40 height 6
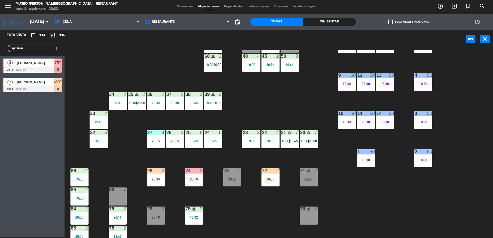
type input "mila"
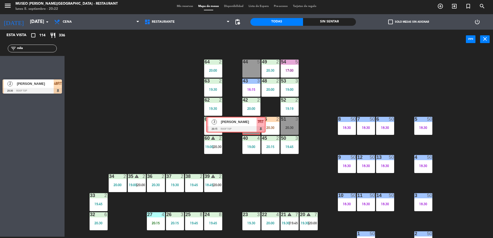
drag, startPoint x: 54, startPoint y: 71, endPoint x: 257, endPoint y: 129, distance: 212.0
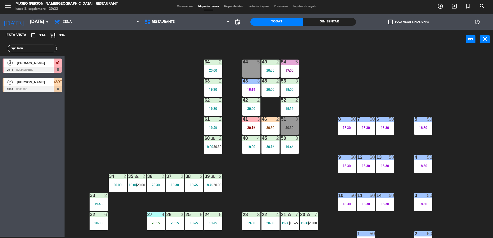
click at [146, 130] on div "44 5 49 2 20:30 54 5 17:00 64 2 20:00 48 2 20:00 53 3 19:00 63 2 19:30 43 3 16:…" at bounding box center [281, 144] width 424 height 188
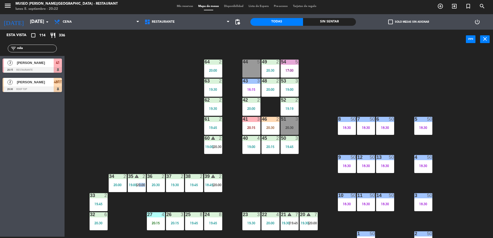
click at [146, 130] on div "44 5 49 2 20:30 54 5 17:00 64 2 20:00 48 2 20:00 53 3 19:00 63 2 19:30 43 3 16:…" at bounding box center [281, 144] width 424 height 188
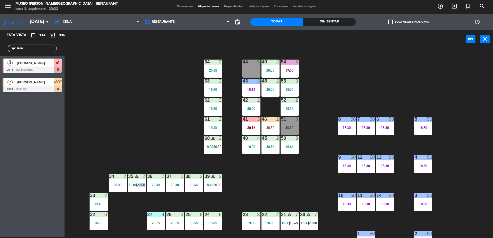
click at [146, 130] on div "44 5 49 2 20:30 54 5 17:00 64 2 20:00 48 2 20:00 53 3 19:00 63 2 19:30 43 3 16:…" at bounding box center [281, 144] width 424 height 188
click at [45, 67] on div at bounding box center [32, 70] width 59 height 6
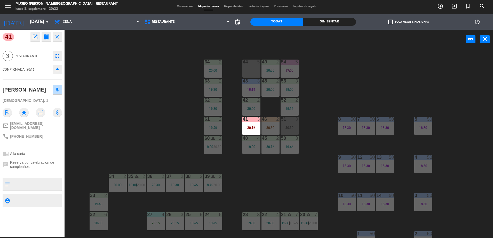
click at [125, 148] on div "44 5 49 2 20:30 54 5 17:00 64 2 20:00 48 2 20:00 53 3 19:00 63 2 19:30 43 3 16:…" at bounding box center [281, 144] width 424 height 188
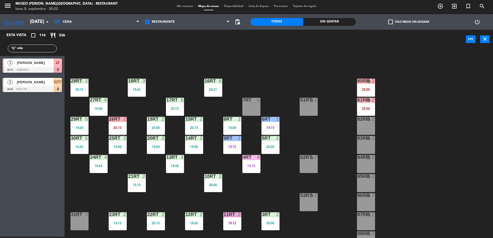
click at [40, 64] on span "[PERSON_NAME]" at bounding box center [35, 62] width 37 height 5
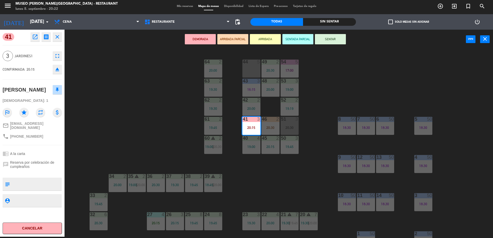
click at [240, 39] on button "ARRIBADA PARCIAL" at bounding box center [232, 39] width 31 height 10
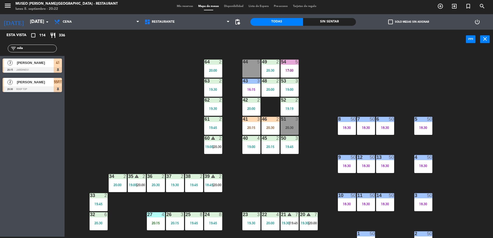
click at [44, 65] on span "[PERSON_NAME]" at bounding box center [35, 62] width 37 height 5
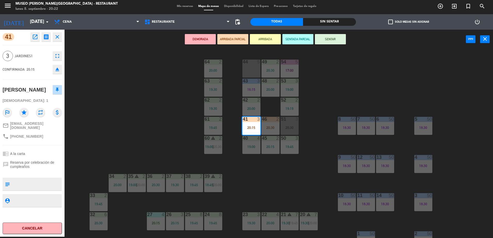
click at [110, 124] on div "44 5 49 2 20:30 54 5 17:00 64 2 20:00 48 2 20:00 53 3 19:00 63 2 19:30 43 3 16:…" at bounding box center [281, 144] width 424 height 188
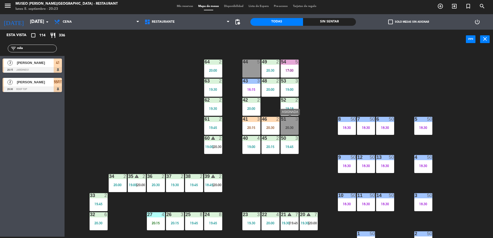
click at [283, 128] on div "20:30" at bounding box center [290, 128] width 18 height 4
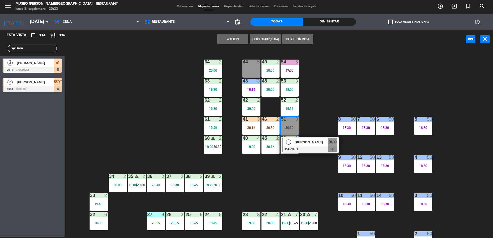
click at [293, 140] on div "3" at bounding box center [288, 142] width 11 height 9
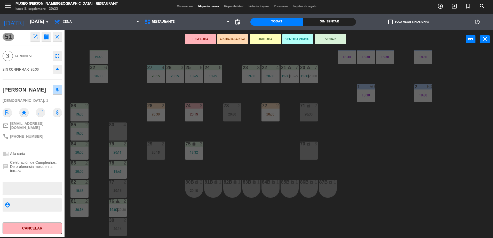
scroll to position [147, 0]
click at [303, 148] on div "70 lock 6" at bounding box center [309, 151] width 18 height 18
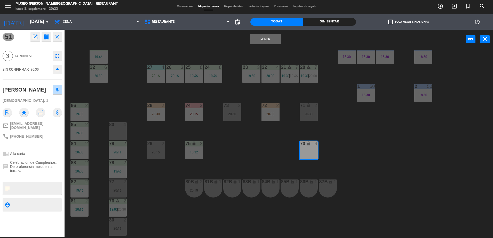
click at [275, 40] on button "Mover" at bounding box center [265, 39] width 31 height 10
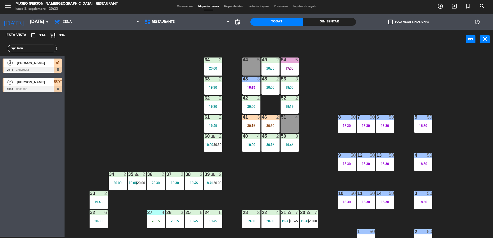
scroll to position [0, 0]
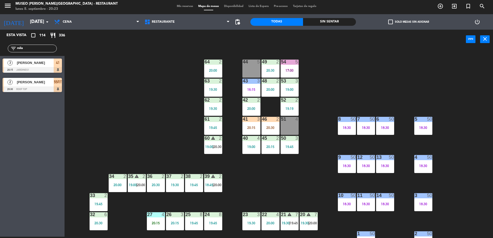
click at [34, 48] on input "mila" at bounding box center [37, 49] width 40 height 6
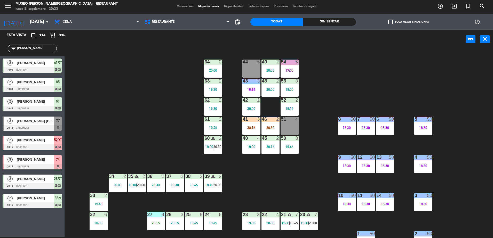
type input "[PERSON_NAME]"
drag, startPoint x: 40, startPoint y: 162, endPoint x: 23, endPoint y: 163, distance: 17.1
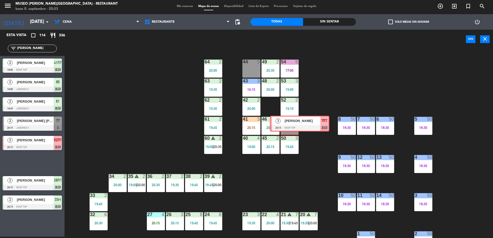
drag, startPoint x: 23, startPoint y: 163, endPoint x: 291, endPoint y: 124, distance: 270.4
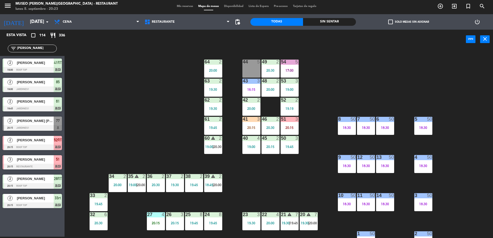
click at [312, 135] on div "44 5 49 2 20:30 54 5 17:00 64 2 20:00 48 2 20:00 53 3 19:00 63 2 19:30 43 3 16:…" at bounding box center [281, 144] width 424 height 188
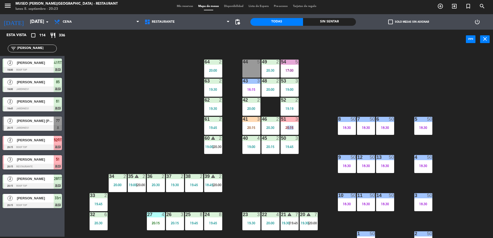
click at [312, 135] on div "44 5 49 2 20:30 54 5 17:00 64 2 20:00 48 2 20:00 53 3 19:00 63 2 19:30 43 3 16:…" at bounding box center [281, 144] width 424 height 188
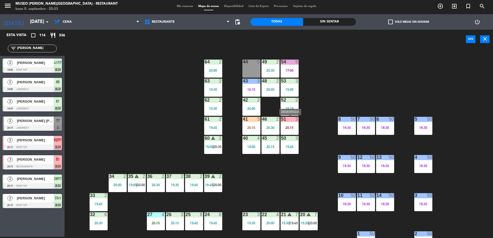
click at [298, 126] on div "20:15" at bounding box center [290, 128] width 18 height 4
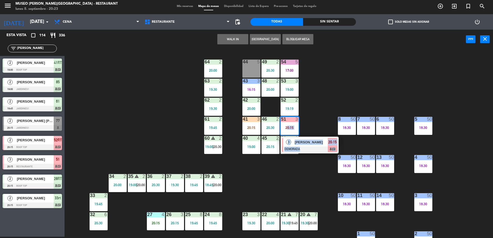
click at [312, 128] on div "44 5 49 2 20:30 54 5 17:00 64 2 20:00 48 2 20:00 53 3 19:00 63 2 19:30 43 3 16:…" at bounding box center [281, 144] width 424 height 188
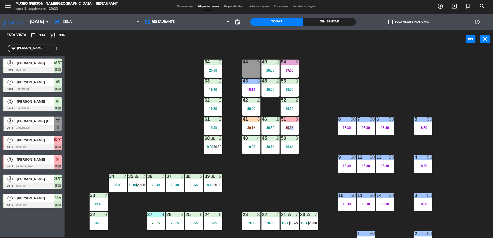
click at [312, 128] on div "44 5 49 2 20:30 54 5 17:00 64 2 20:00 48 2 20:00 53 3 19:00 63 2 19:30 43 3 16:…" at bounding box center [281, 144] width 424 height 188
click at [198, 20] on span "Restaurante" at bounding box center [187, 21] width 90 height 11
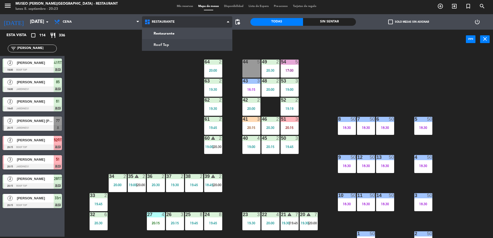
click at [207, 44] on ng-component "menu [GEOGRAPHIC_DATA][PERSON_NAME] - Restaurant [DATE] 8. septiembre - 20:23 M…" at bounding box center [246, 119] width 493 height 240
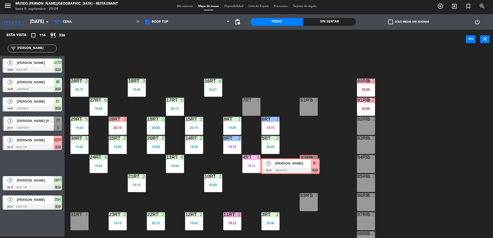
drag, startPoint x: 52, startPoint y: 160, endPoint x: 310, endPoint y: 162, distance: 258.0
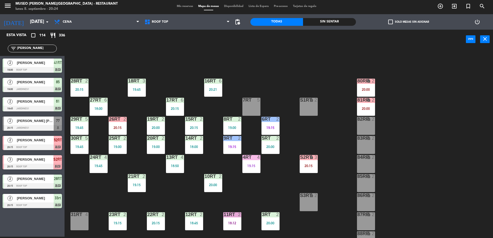
click at [324, 173] on div "18RT 3 19:45 16RT 6 20:21 28RT 2 20:15 80RR lock 2 20:00 27RT 6 18:00 7RT 5 S1R…" at bounding box center [281, 144] width 424 height 188
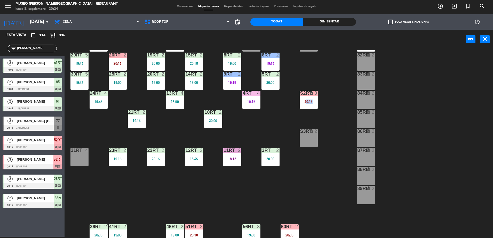
scroll to position [65, 0]
click at [306, 101] on div "20:15" at bounding box center [309, 102] width 18 height 4
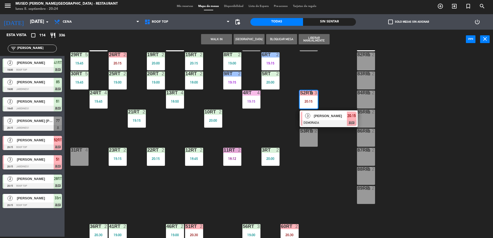
click at [319, 117] on span "[PERSON_NAME]" at bounding box center [330, 115] width 33 height 5
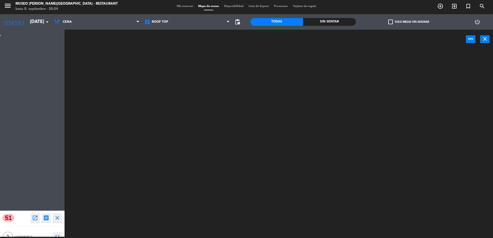
scroll to position [0, 0]
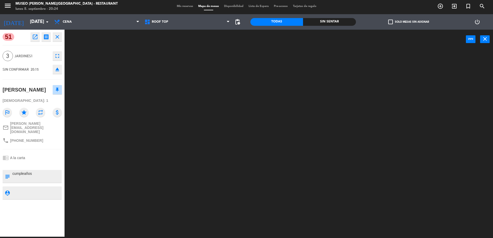
click at [54, 155] on div "chrome_reader_mode A la carta" at bounding box center [32, 158] width 59 height 10
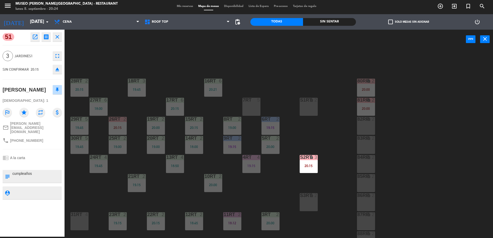
click at [287, 88] on div "18RT 3 19:45 16RT 6 20:21 28RT 2 20:15 80RR lock 2 20:00 27RT 6 18:00 7RT 5 S1R…" at bounding box center [281, 144] width 424 height 188
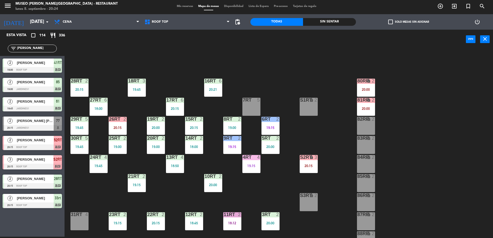
click at [306, 166] on div "20:15" at bounding box center [309, 166] width 18 height 4
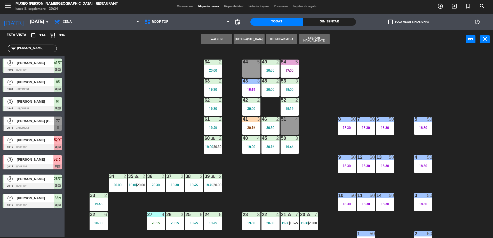
click at [315, 178] on div "44 5 49 2 20:30 54 5 17:00 64 2 20:00 48 2 20:00 53 3 19:00 63 2 19:30 43 3 16:…" at bounding box center [281, 144] width 424 height 188
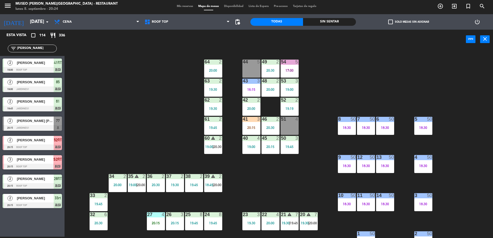
click at [300, 146] on div "44 5 49 2 20:30 54 5 17:00 64 2 20:00 48 2 20:00 53 3 19:00 63 2 19:30 43 3 16:…" at bounding box center [281, 144] width 424 height 188
click at [49, 160] on span "[PERSON_NAME]" at bounding box center [35, 159] width 37 height 5
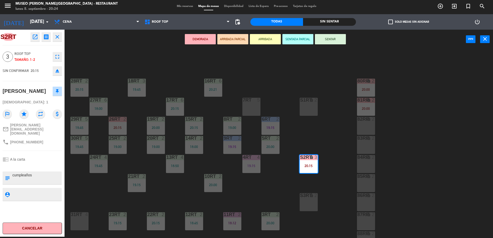
scroll to position [45, 0]
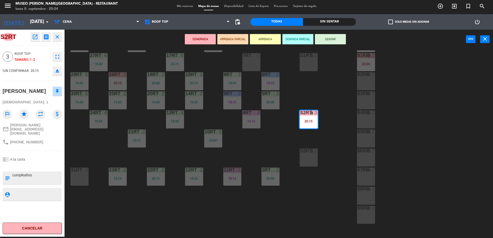
click at [230, 41] on button "ARRIBADA PARCIAL" at bounding box center [232, 39] width 31 height 10
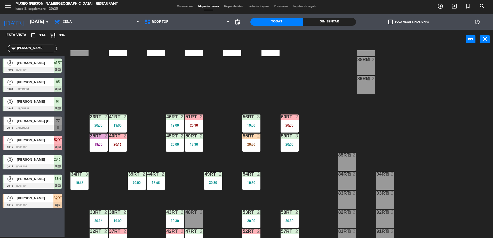
scroll to position [202, 0]
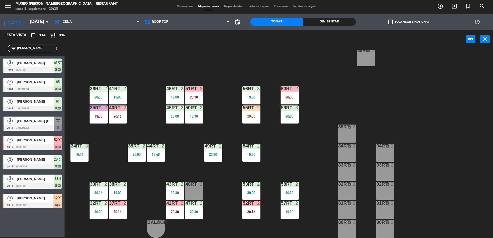
click at [24, 49] on input "[PERSON_NAME]" at bounding box center [37, 49] width 40 height 6
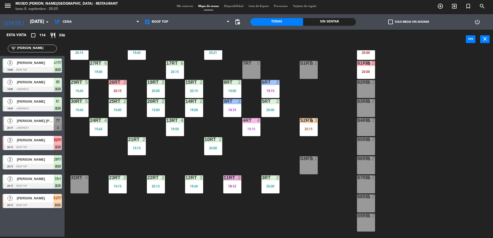
scroll to position [0, 0]
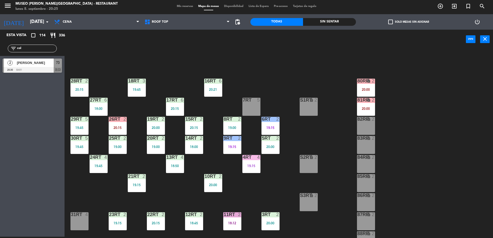
type input "col"
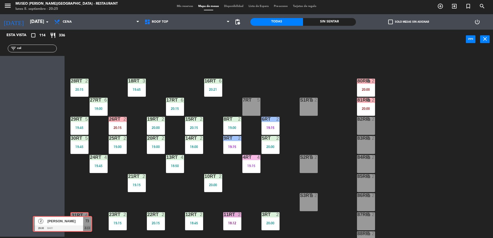
drag, startPoint x: 52, startPoint y: 67, endPoint x: 82, endPoint y: 224, distance: 160.1
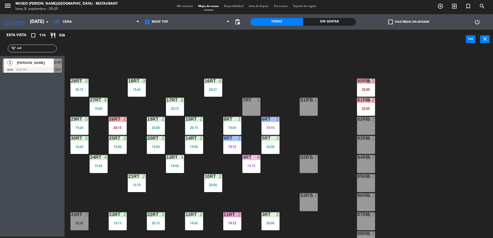
click at [179, 80] on div "18RT 3 19:45 16RT 6 20:21 28RT 2 20:15 80RR lock 2 20:00 27RT 6 18:00 7RT 5 S1R…" at bounding box center [281, 144] width 424 height 188
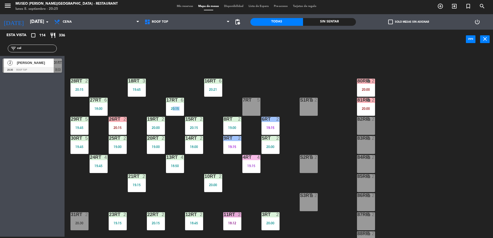
click at [179, 80] on div "18RT 3 19:45 16RT 6 20:21 28RT 2 20:15 80RR lock 2 20:00 27RT 6 18:00 7RT 5 S1R…" at bounding box center [281, 144] width 424 height 188
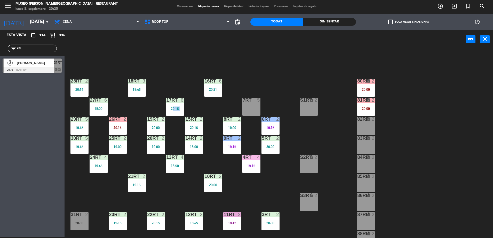
click at [179, 80] on div "18RT 3 19:45 16RT 6 20:21 28RT 2 20:15 80RR lock 2 20:00 27RT 6 18:00 7RT 5 S1R…" at bounding box center [281, 144] width 424 height 188
click at [62, 64] on div "2 [PERSON_NAME] 20:30 Roof Top 31RT chat" at bounding box center [32, 65] width 65 height 19
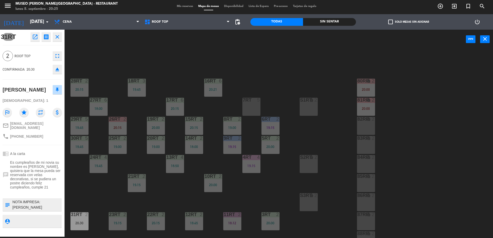
click at [132, 67] on div "18RT 3 19:45 16RT 6 20:21 28RT 2 20:15 80RR lock 2 20:00 27RT 6 18:00 7RT 5 S1R…" at bounding box center [281, 144] width 424 height 188
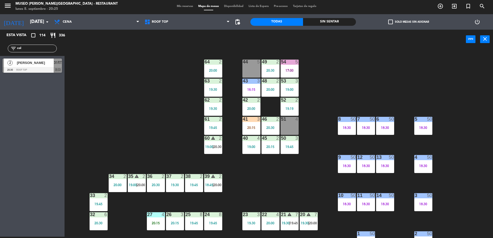
click at [41, 48] on input "col" at bounding box center [37, 49] width 40 height 6
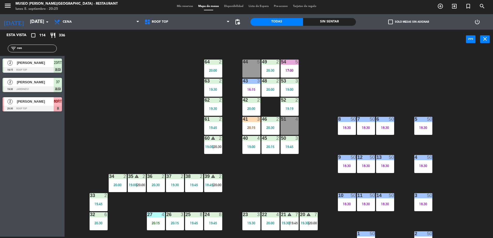
type input "ren"
click at [49, 109] on div at bounding box center [32, 109] width 59 height 6
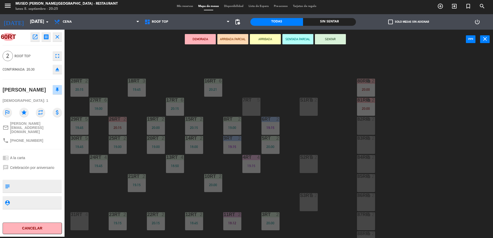
click at [235, 38] on button "ARRIBADA PARCIAL" at bounding box center [232, 39] width 31 height 10
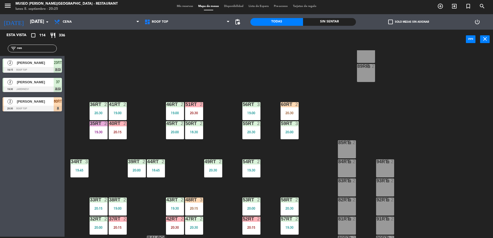
scroll to position [202, 0]
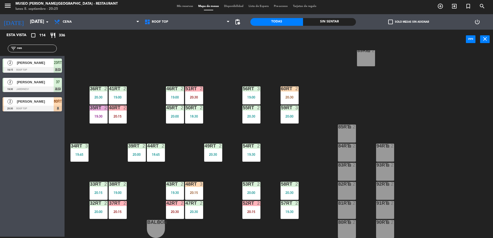
click at [32, 46] on input "ren" at bounding box center [37, 49] width 40 height 6
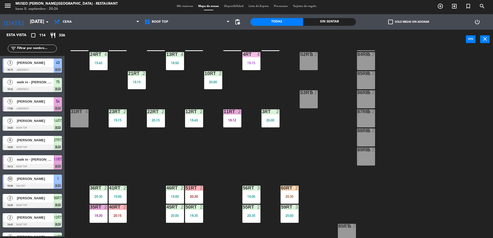
scroll to position [0, 0]
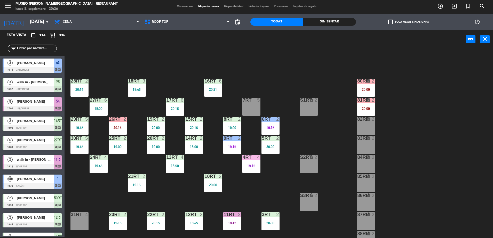
click at [45, 48] on input "text" at bounding box center [37, 49] width 40 height 6
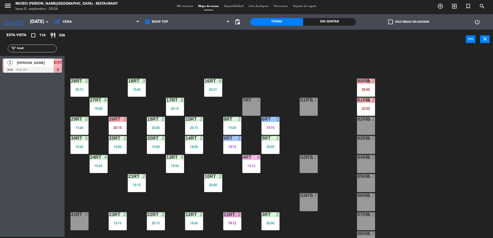
type input "beat"
click at [50, 64] on span "[PERSON_NAME]" at bounding box center [35, 62] width 37 height 5
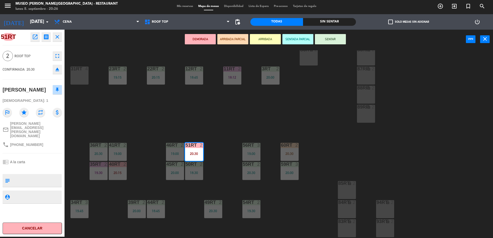
scroll to position [151, 0]
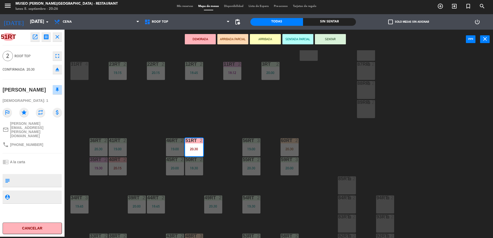
click at [36, 175] on textarea at bounding box center [36, 180] width 49 height 11
click at [36, 157] on div "chrome_reader_mode A la carta" at bounding box center [32, 162] width 59 height 10
click at [42, 175] on textarea at bounding box center [36, 180] width 49 height 11
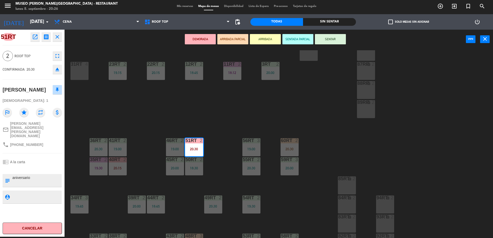
click at [43, 146] on div "51RT open_in_new receipt 8:30 PM [DATE] 2 personas [PERSON_NAME] 51RT EXPERIENC…" at bounding box center [32, 133] width 65 height 207
click at [45, 175] on textarea at bounding box center [36, 180] width 49 height 11
type textarea "aniversario de amistad"
click at [45, 167] on div at bounding box center [32, 169] width 59 height 4
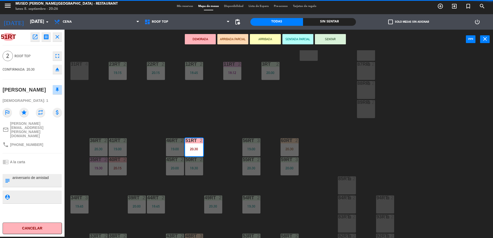
click at [45, 167] on div at bounding box center [32, 169] width 59 height 4
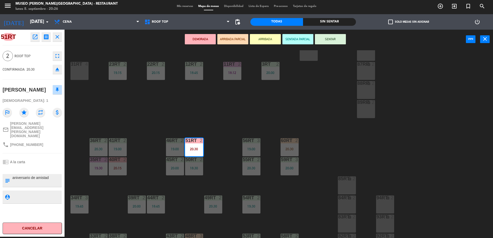
click at [45, 167] on div at bounding box center [32, 169] width 59 height 4
click at [50, 167] on div at bounding box center [32, 169] width 59 height 4
click at [231, 41] on button "ARRIBADA PARCIAL" at bounding box center [232, 39] width 31 height 10
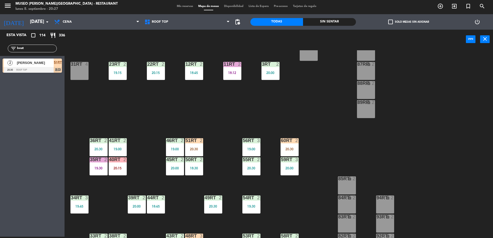
click at [42, 62] on span "[PERSON_NAME]" at bounding box center [35, 62] width 37 height 5
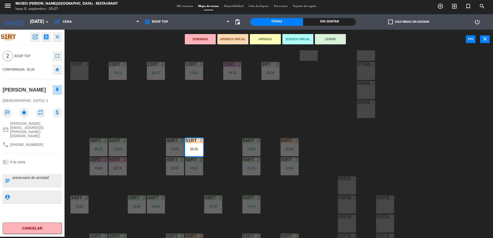
click at [133, 128] on div "18RT 3 19:45 16RT 6 20:21 28RT 2 20:15 80RR lock 2 20:00 27RT 6 18:00 7RT 5 S1R…" at bounding box center [281, 144] width 424 height 188
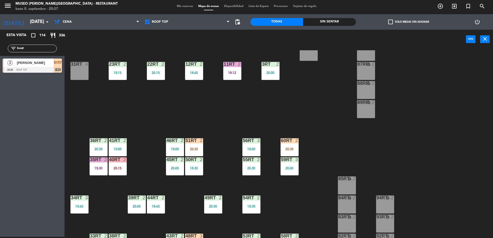
scroll to position [202, 0]
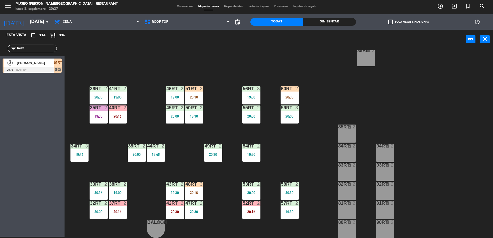
click at [40, 48] on input "beat" at bounding box center [37, 49] width 40 height 6
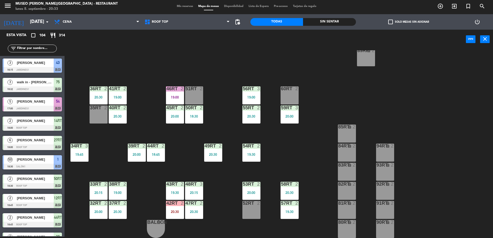
scroll to position [0, 0]
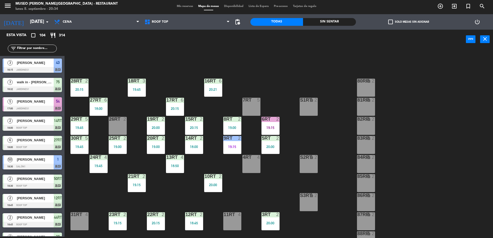
click at [49, 50] on input "text" at bounding box center [37, 49] width 40 height 6
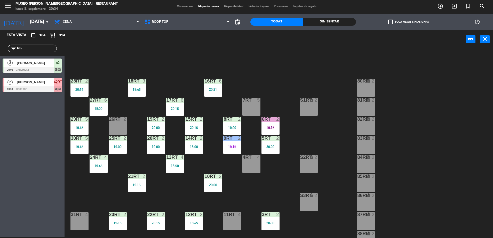
type input "DIE"
click at [55, 85] on span "42RT" at bounding box center [58, 82] width 8 height 6
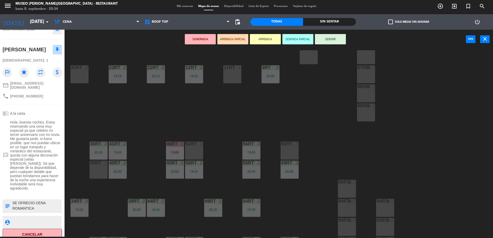
scroll to position [202, 0]
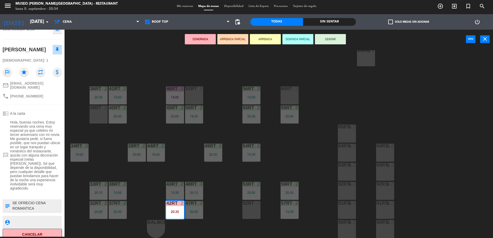
click at [226, 44] on button "ARRIBADA PARCIAL" at bounding box center [232, 39] width 31 height 10
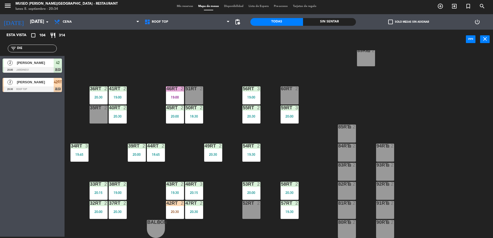
click at [38, 50] on input "DIE" at bounding box center [37, 49] width 40 height 6
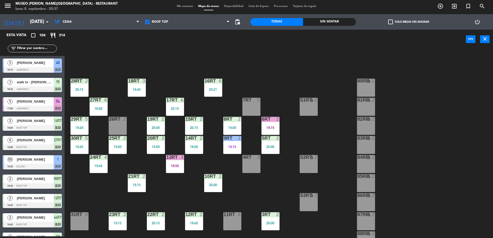
scroll to position [162, 0]
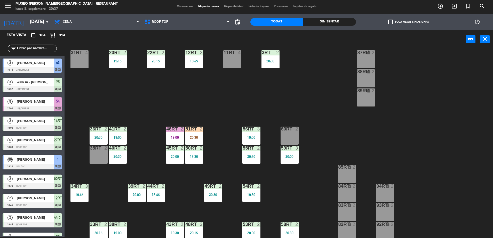
click at [47, 46] on input "text" at bounding box center [37, 49] width 40 height 6
type input "r"
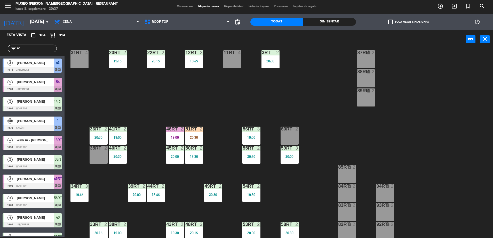
type input "a"
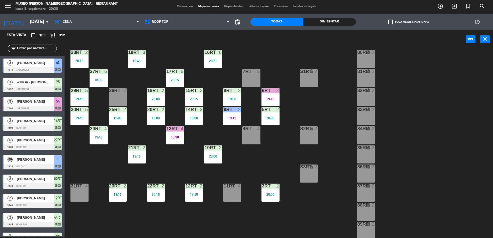
scroll to position [26, 0]
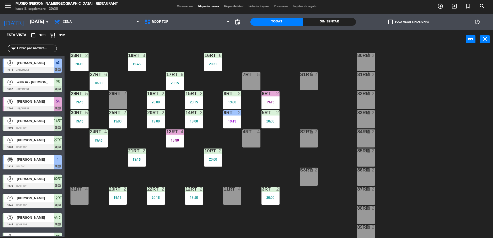
click at [35, 50] on input "text" at bounding box center [37, 49] width 40 height 6
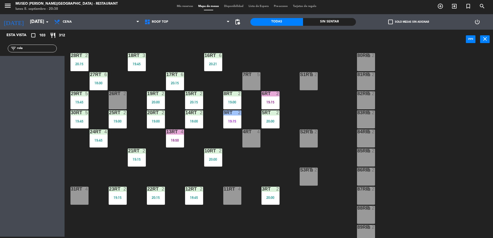
type input "rola"
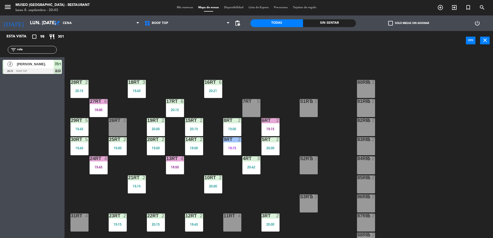
scroll to position [26, 0]
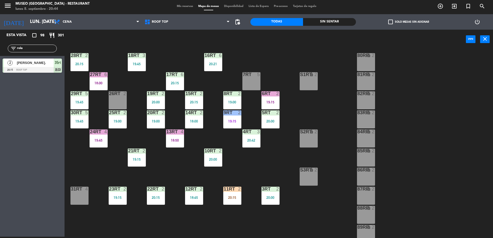
click at [39, 50] on input "rola" at bounding box center [37, 49] width 40 height 6
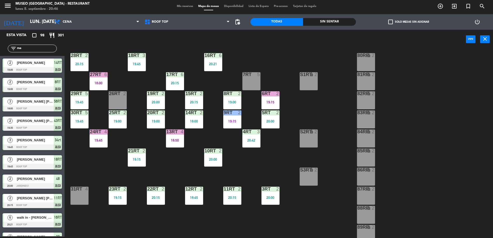
type input "man"
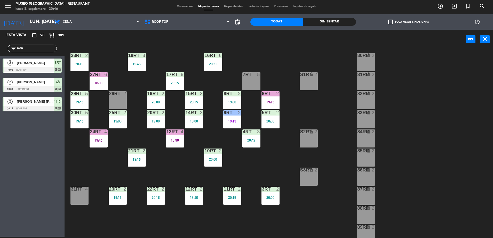
click at [45, 46] on input "man" at bounding box center [37, 49] width 40 height 6
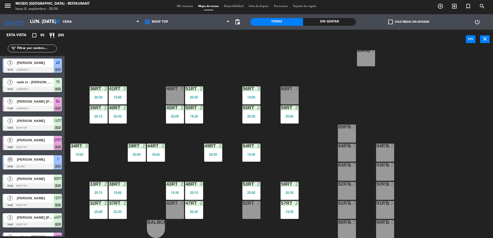
scroll to position [0, 0]
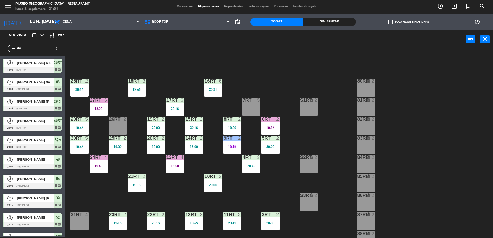
type input "dei"
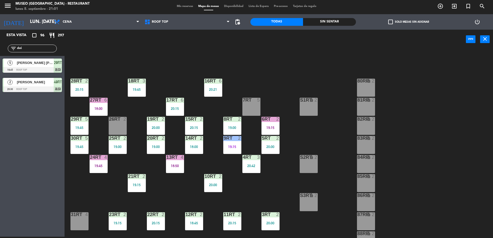
click at [40, 47] on input "dei" at bounding box center [37, 49] width 40 height 6
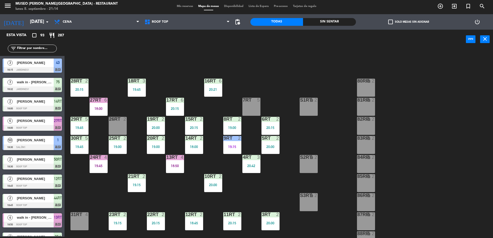
click at [188, 5] on span "Mis reservas" at bounding box center [184, 6] width 21 height 3
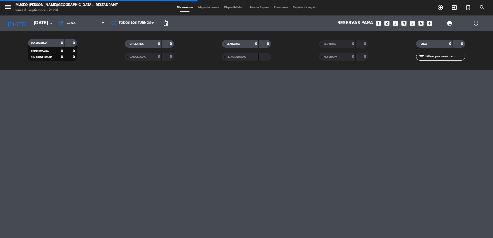
click at [343, 60] on div "NO SHOW 0 0" at bounding box center [343, 57] width 49 height 8
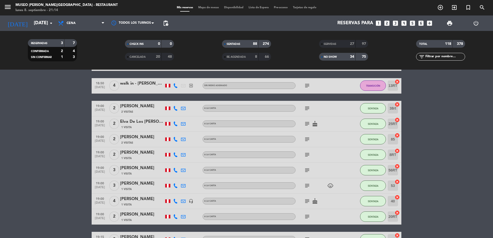
scroll to position [118, 0]
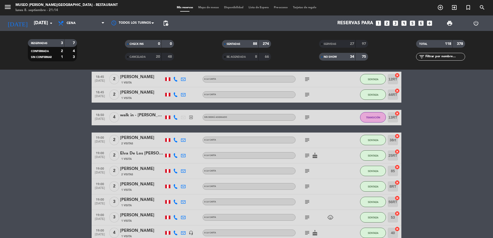
click at [334, 59] on div "NO SHOW" at bounding box center [332, 57] width 24 height 6
click at [335, 60] on div "NO SHOW 34 75" at bounding box center [343, 57] width 49 height 8
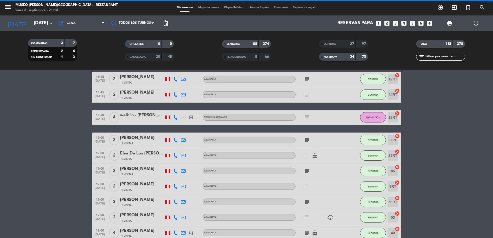
scroll to position [0, 0]
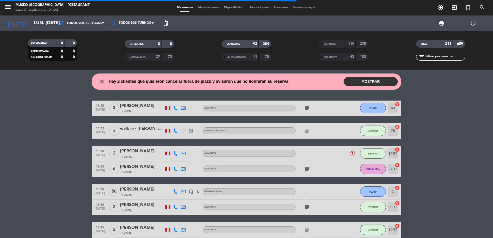
click at [336, 56] on span "NO SHOW" at bounding box center [330, 57] width 13 height 3
click at [329, 41] on div "SERVIDAS 119 375" at bounding box center [343, 44] width 49 height 8
click at [250, 53] on div "RE AGENDADA 11 78" at bounding box center [246, 57] width 49 height 8
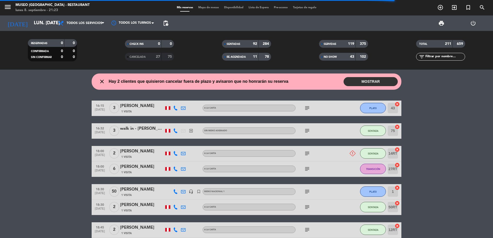
click at [135, 58] on span "CANCELADA" at bounding box center [138, 57] width 16 height 3
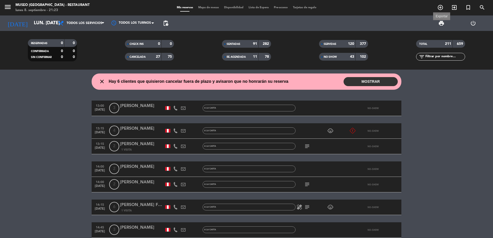
click at [440, 22] on span "print" at bounding box center [442, 23] width 6 height 6
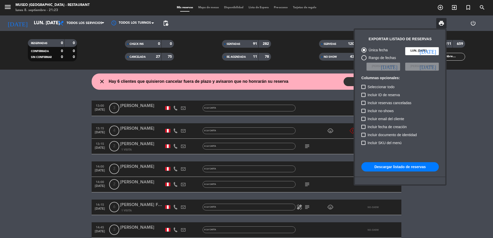
click at [393, 102] on span "Incluir reservas canceladas" at bounding box center [390, 103] width 44 height 6
click at [364, 105] on input "Incluir reservas canceladas" at bounding box center [363, 105] width 0 height 0
checkbox input "true"
click at [388, 108] on span "Incluir no-shows" at bounding box center [381, 111] width 26 height 6
click at [364, 113] on input "Incluir no-shows" at bounding box center [363, 113] width 0 height 0
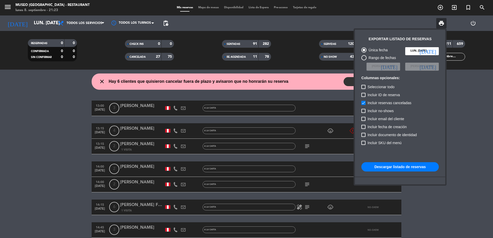
checkbox input "true"
click at [408, 167] on button "Descargar listado de reservas" at bounding box center [400, 166] width 77 height 9
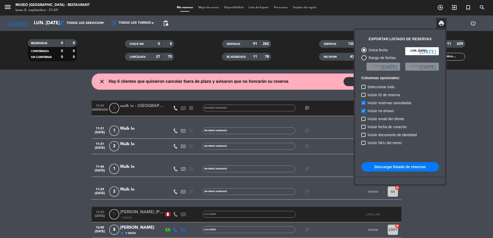
click at [75, 127] on div at bounding box center [246, 119] width 493 height 238
